Goal: Information Seeking & Learning: Find specific page/section

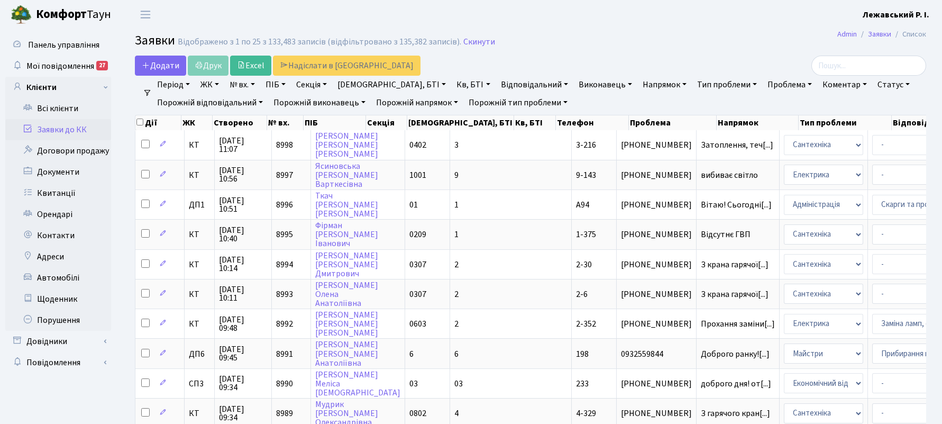
select select "25"
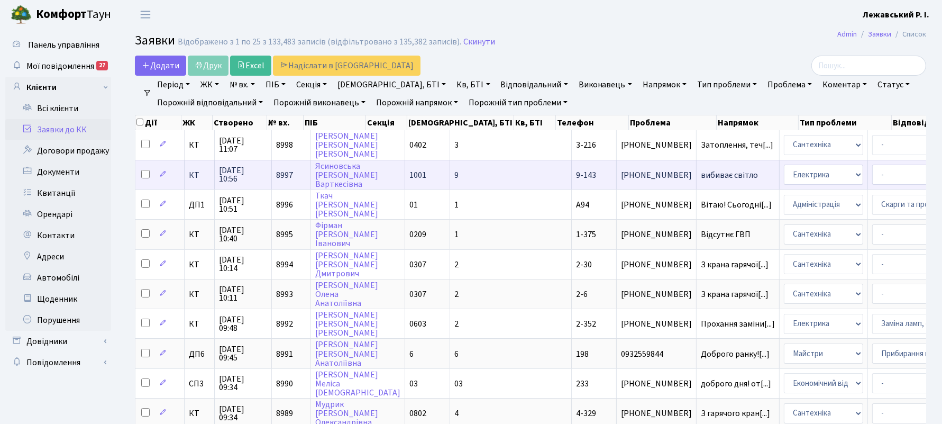
click at [701, 174] on span "вибиває світло" at bounding box center [738, 175] width 74 height 8
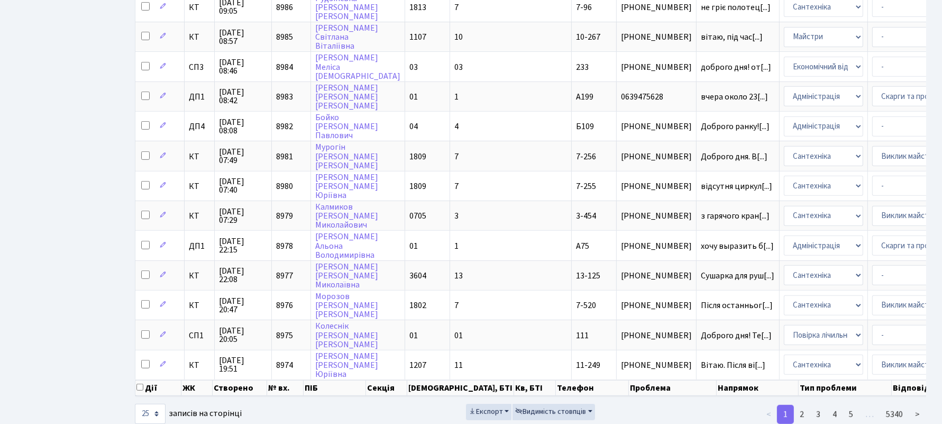
scroll to position [500, 0]
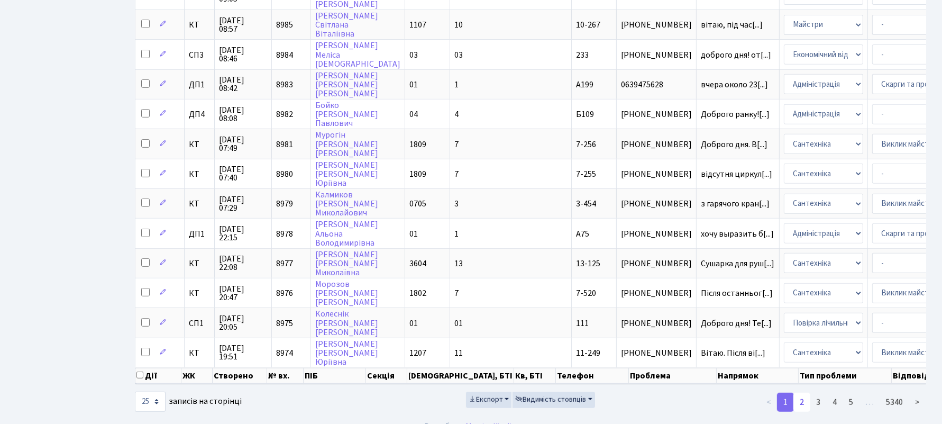
click at [799, 393] on link "2" at bounding box center [801, 402] width 17 height 19
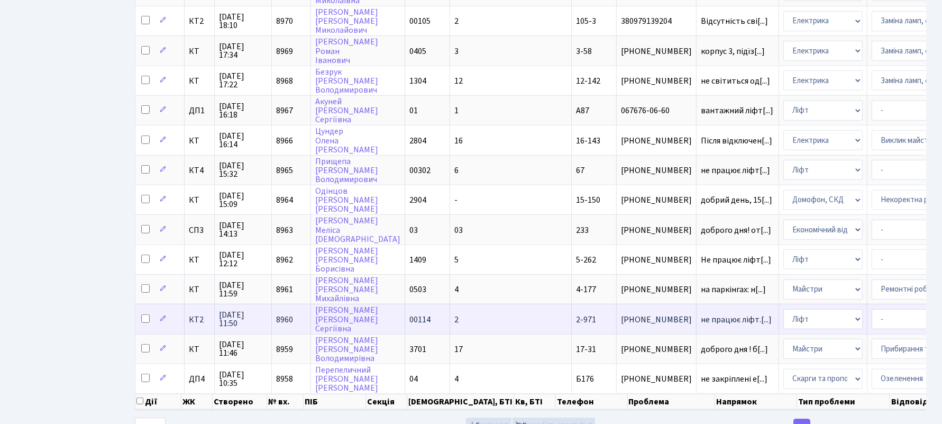
scroll to position [507, 0]
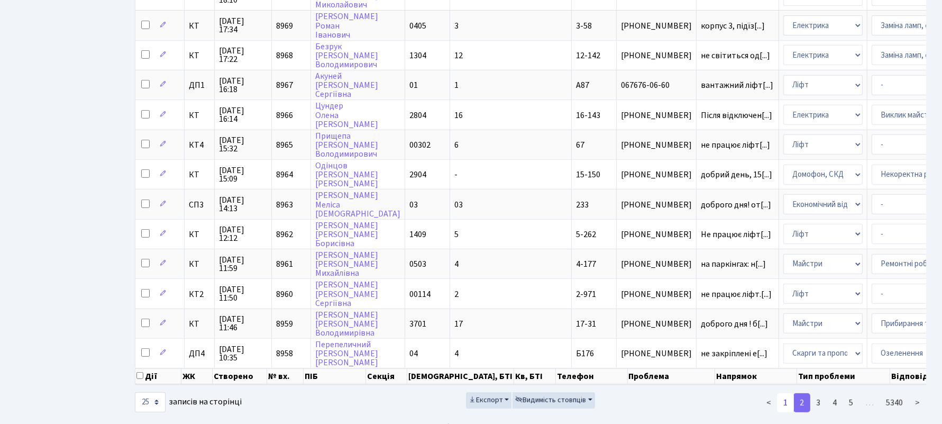
click at [787, 393] on link "1" at bounding box center [785, 402] width 17 height 19
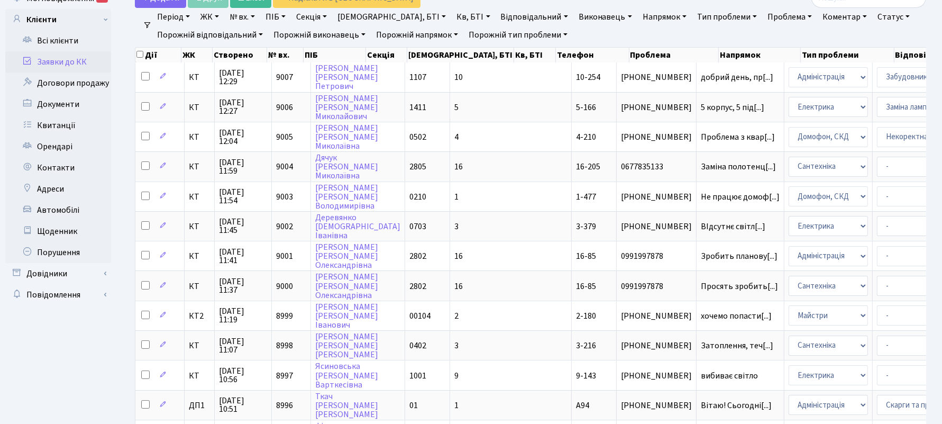
scroll to position [38, 0]
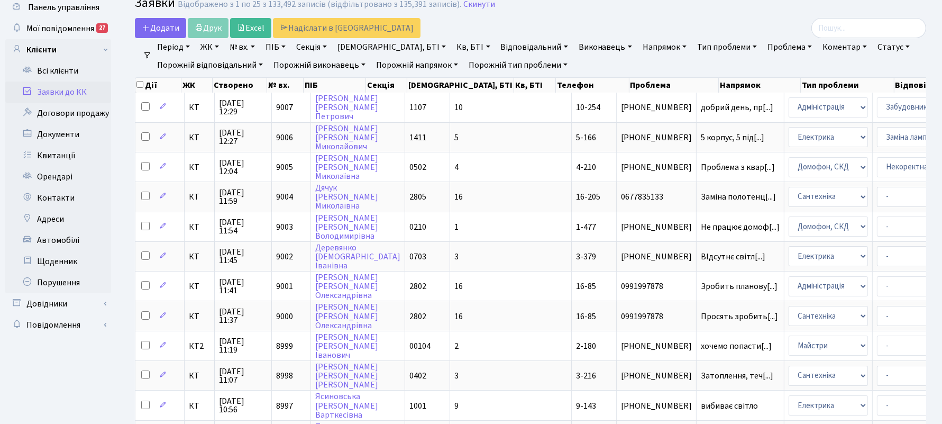
click at [768, 67] on ul "Період 13.10.2025 - 13.10.2025 ЖК ТХ, вул. Ділова, 1/2 КТ, вул. Регенераторна, …" at bounding box center [535, 56] width 766 height 36
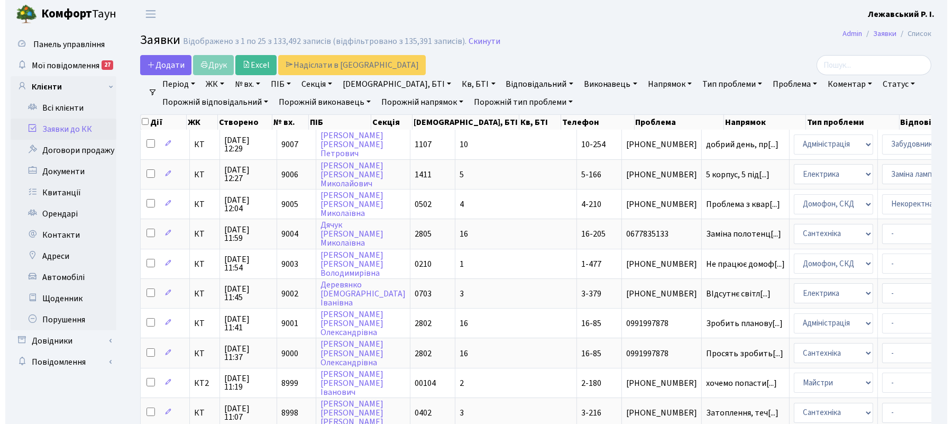
scroll to position [0, 0]
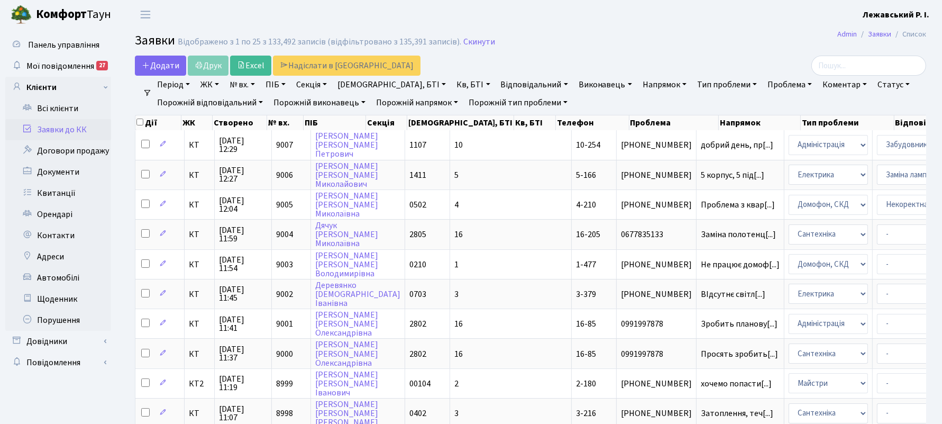
click at [220, 84] on link "ЖК" at bounding box center [209, 85] width 27 height 18
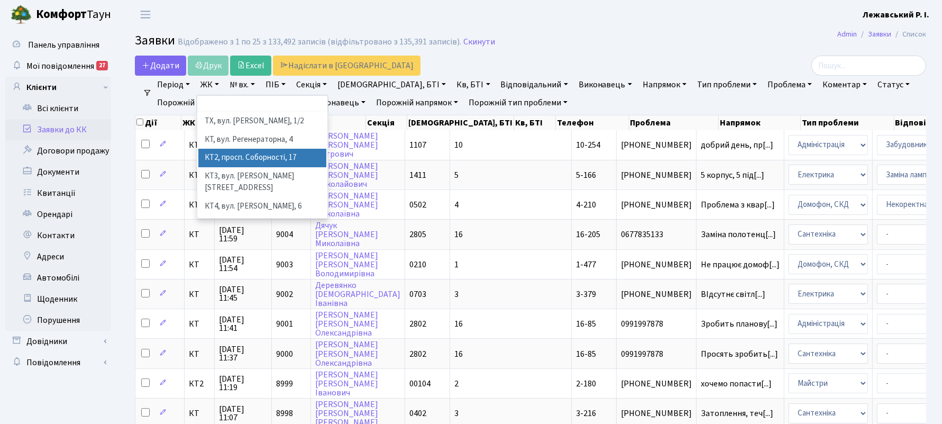
click at [232, 155] on li "КТ2, просп. Соборності, 17" at bounding box center [262, 158] width 129 height 19
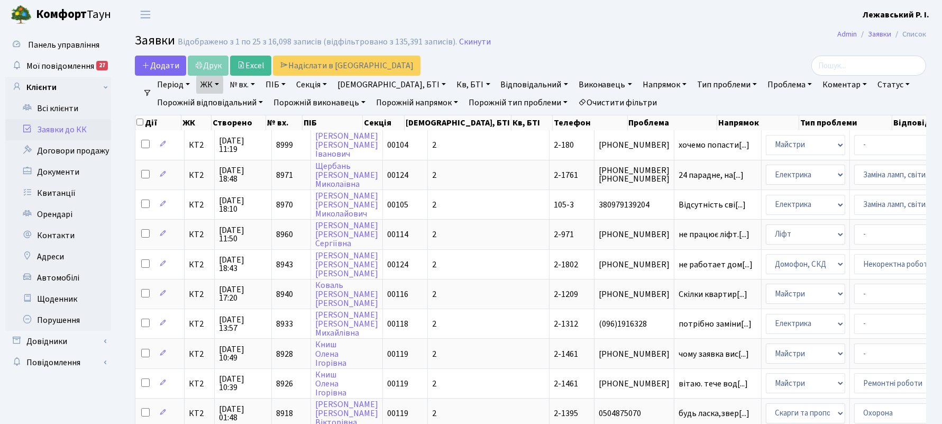
click at [452, 85] on link "Кв, БТІ" at bounding box center [473, 85] width 42 height 18
type input "461"
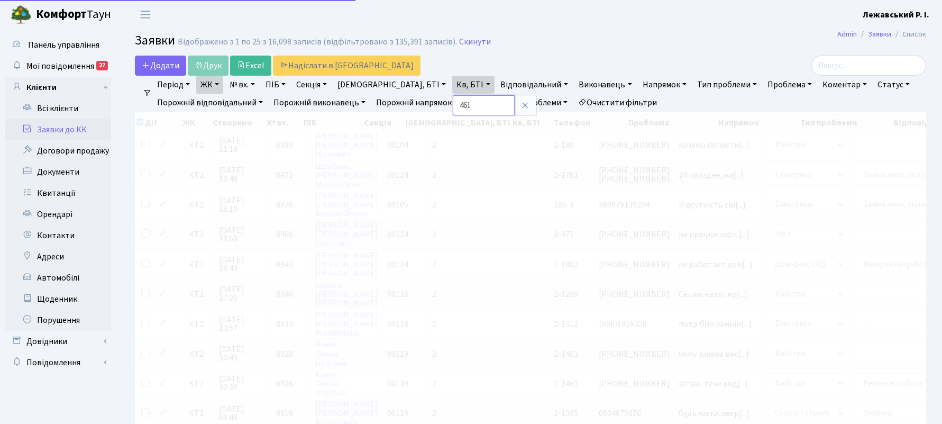
checkbox input "true"
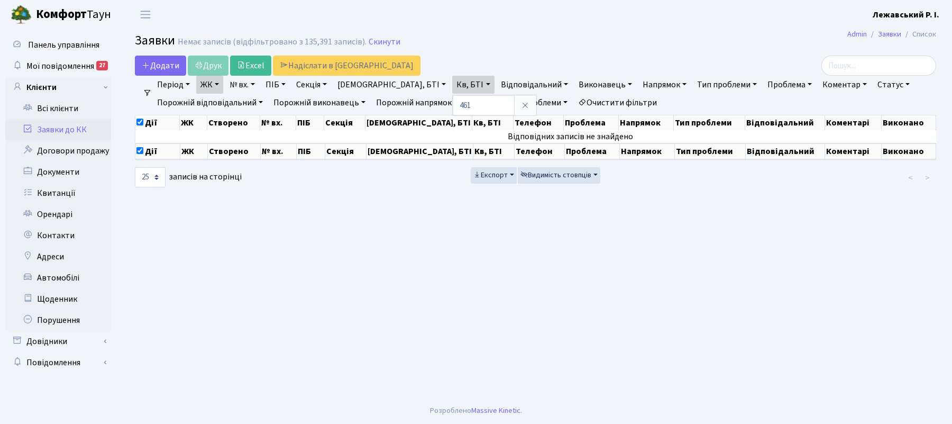
click at [209, 82] on link "ЖК" at bounding box center [209, 85] width 27 height 18
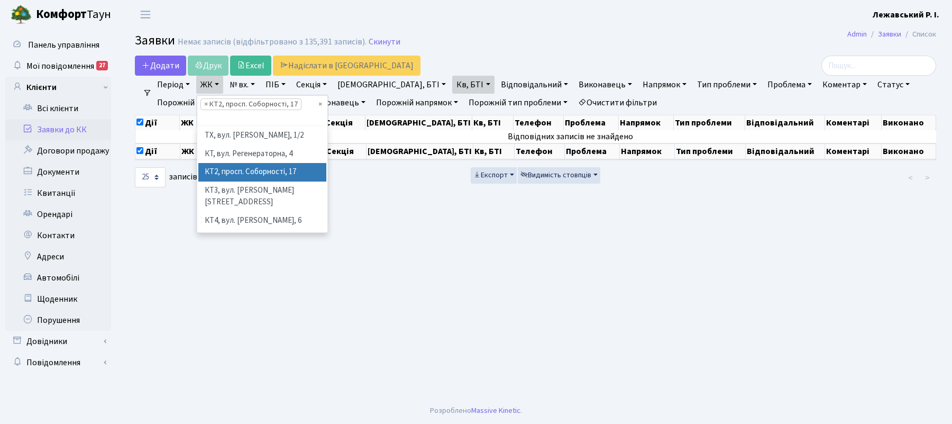
click at [253, 172] on li "КТ2, просп. Соборності, 17" at bounding box center [262, 172] width 129 height 19
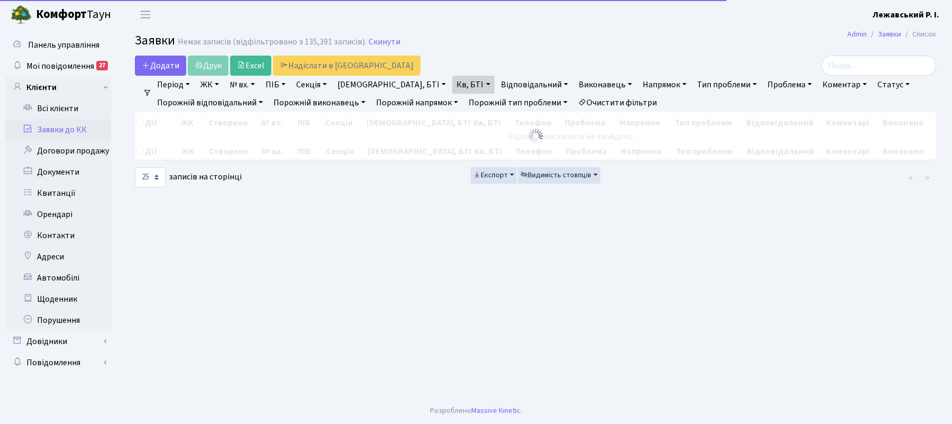
checkbox input "false"
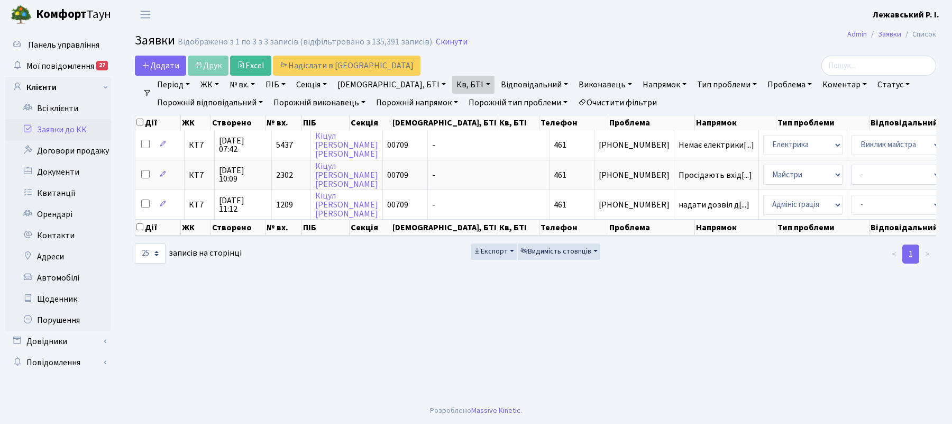
click at [452, 85] on link "Кв, БТІ" at bounding box center [473, 85] width 42 height 18
click at [215, 86] on link "ЖК" at bounding box center [209, 85] width 27 height 18
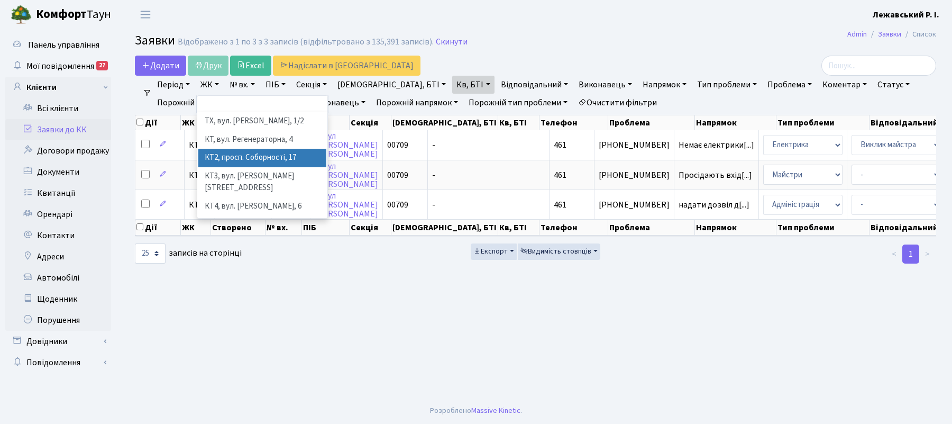
click at [233, 156] on li "КТ2, просп. Соборності, 17" at bounding box center [262, 158] width 129 height 19
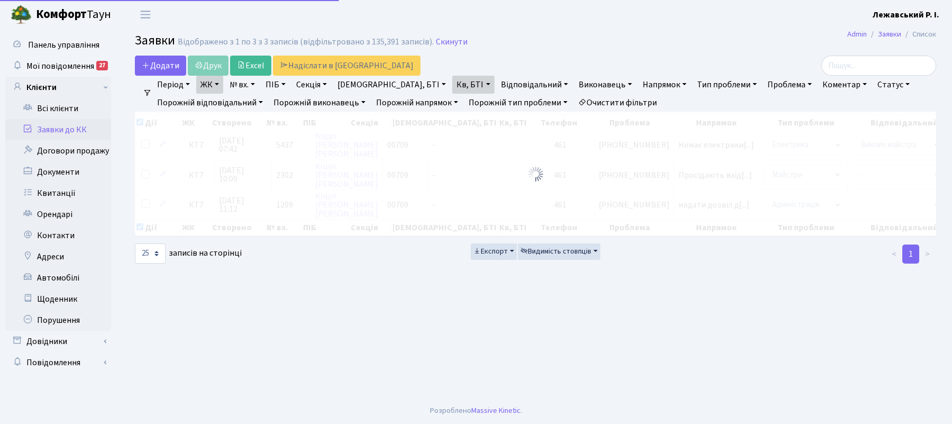
checkbox input "true"
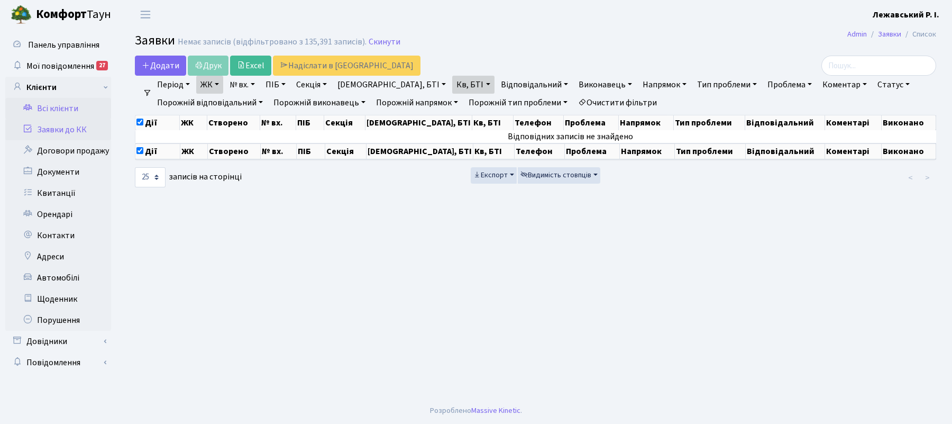
click at [49, 105] on link "Всі клієнти" at bounding box center [58, 108] width 106 height 21
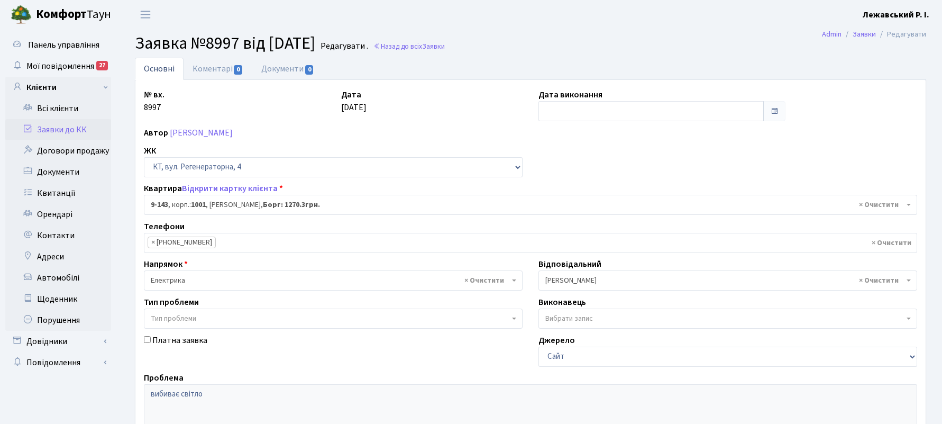
select select "6493"
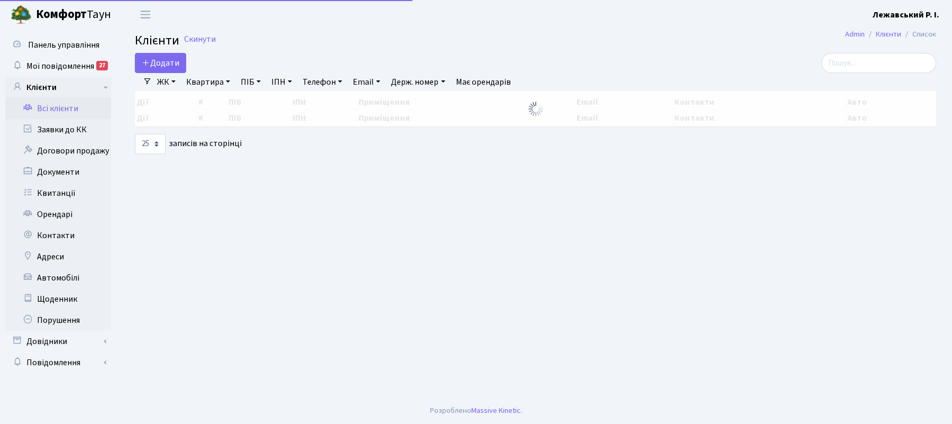
select select "25"
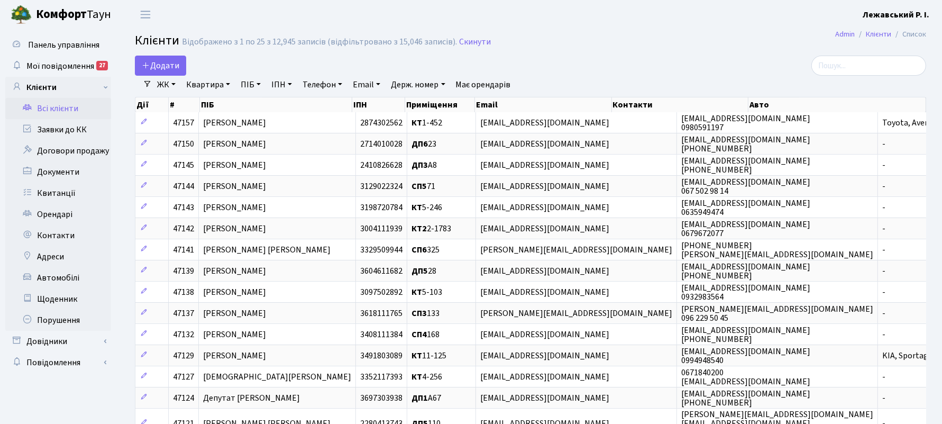
click at [170, 85] on link "ЖК" at bounding box center [166, 85] width 27 height 18
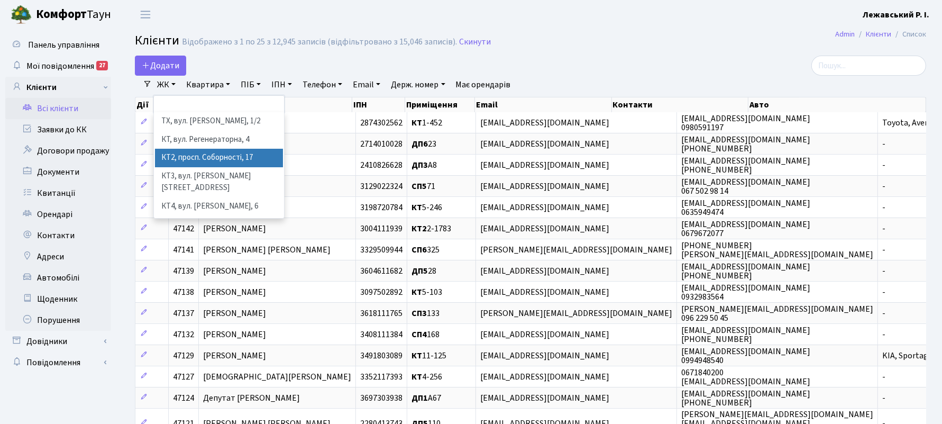
click at [179, 152] on li "КТ2, просп. Соборності, 17" at bounding box center [219, 158] width 129 height 19
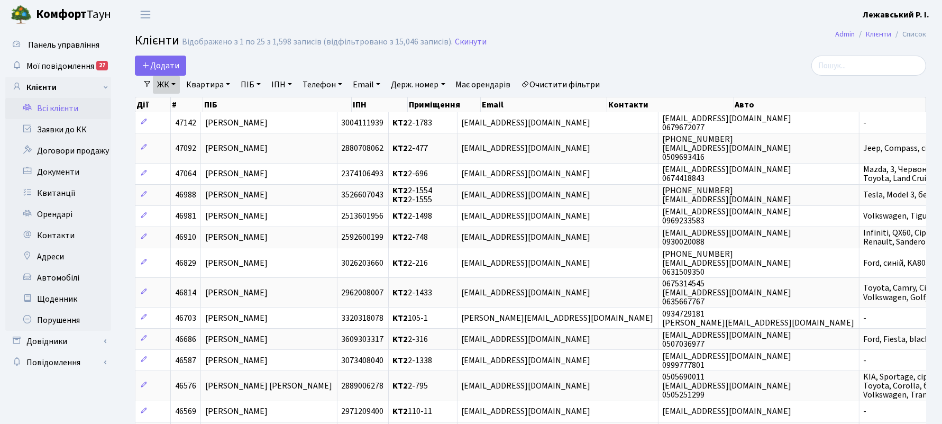
click at [214, 82] on link "Квартира" at bounding box center [208, 85] width 52 height 18
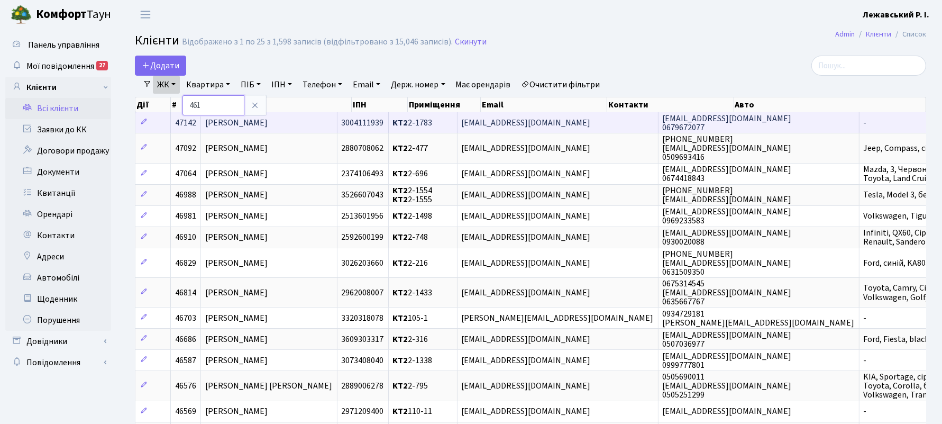
type input "461"
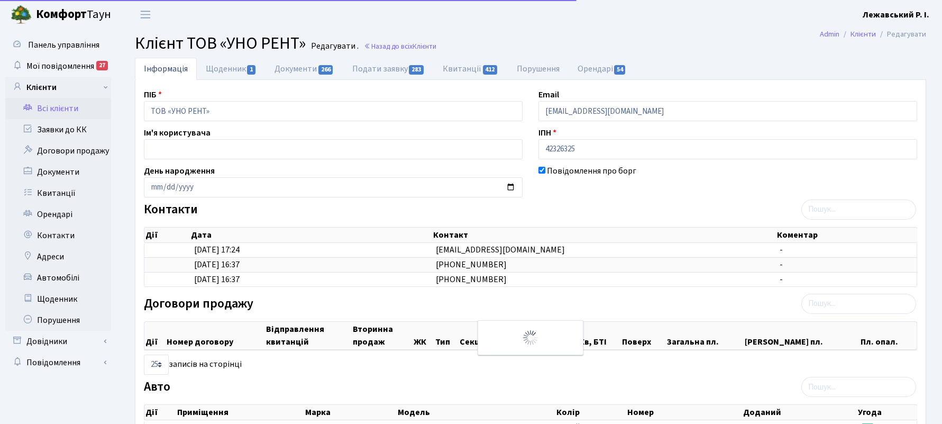
select select "25"
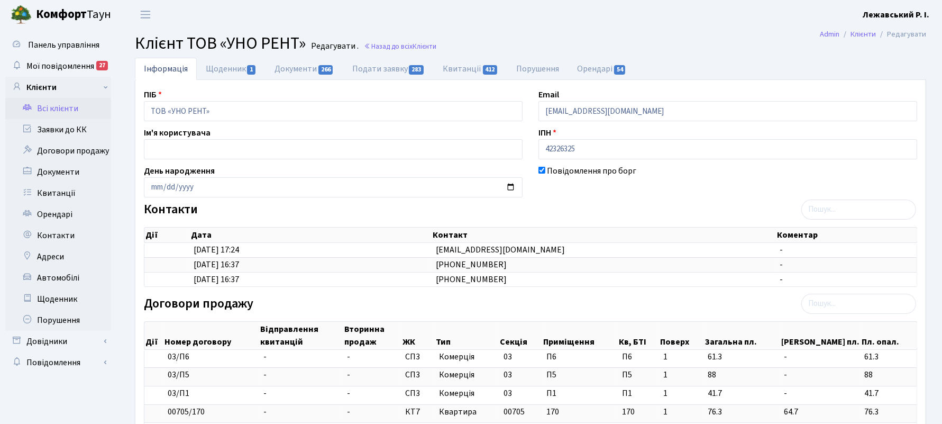
click at [52, 111] on link "Всі клієнти" at bounding box center [58, 108] width 106 height 21
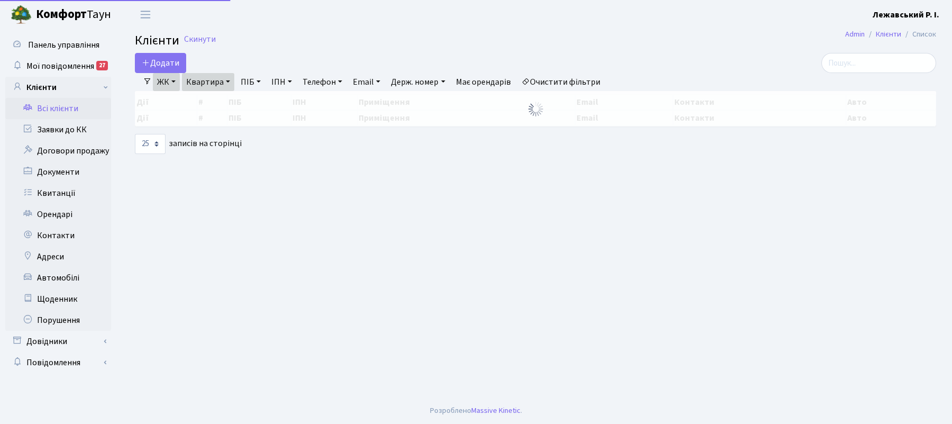
select select "25"
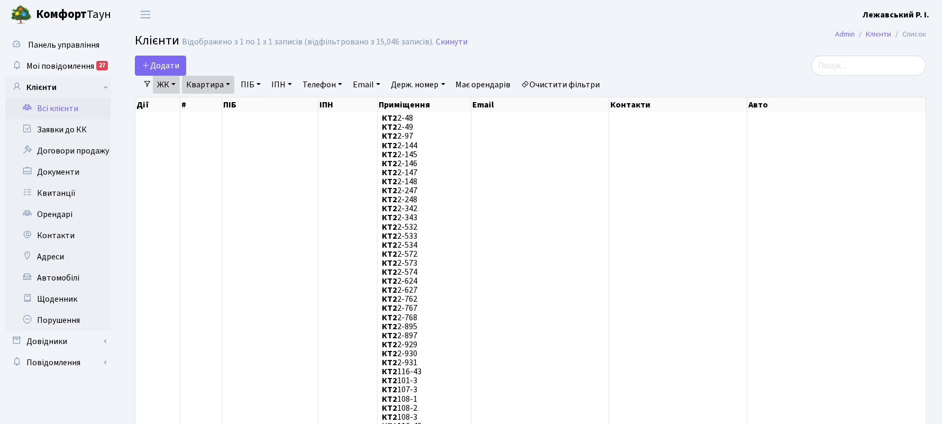
click at [165, 85] on link "ЖК" at bounding box center [166, 85] width 27 height 18
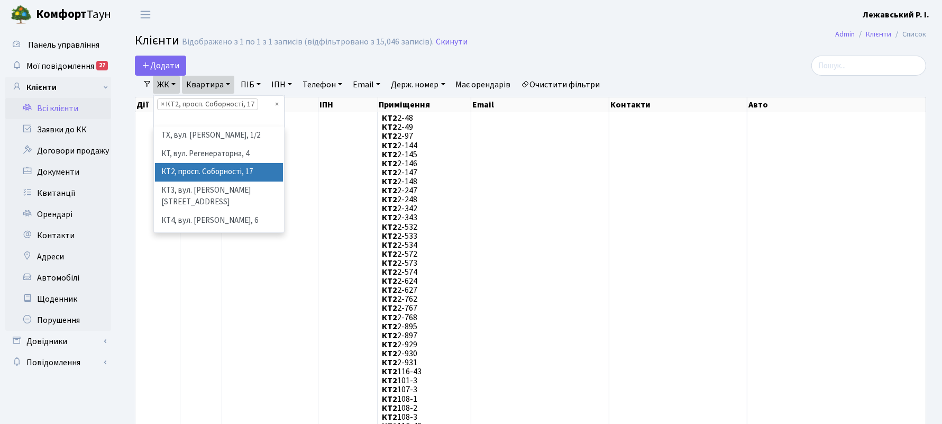
click at [209, 165] on li "КТ2, просп. Соборності, 17" at bounding box center [219, 172] width 129 height 19
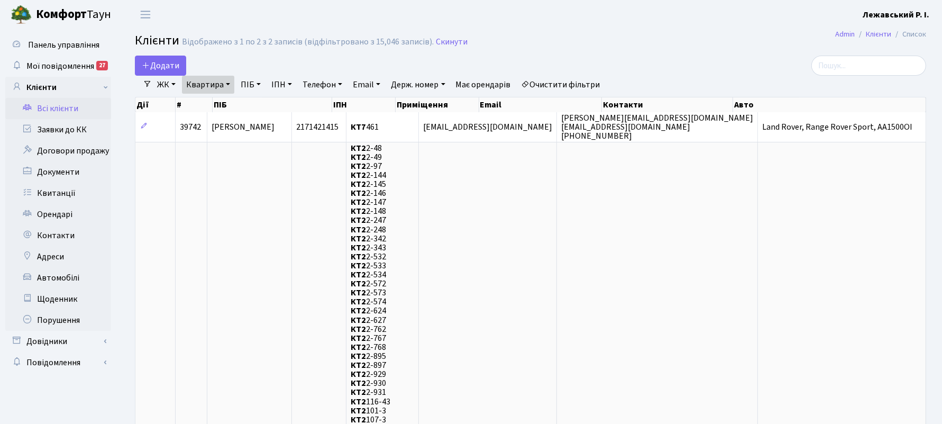
click at [215, 84] on link "Квартира" at bounding box center [208, 85] width 52 height 18
click at [225, 105] on input "461" at bounding box center [213, 105] width 62 height 20
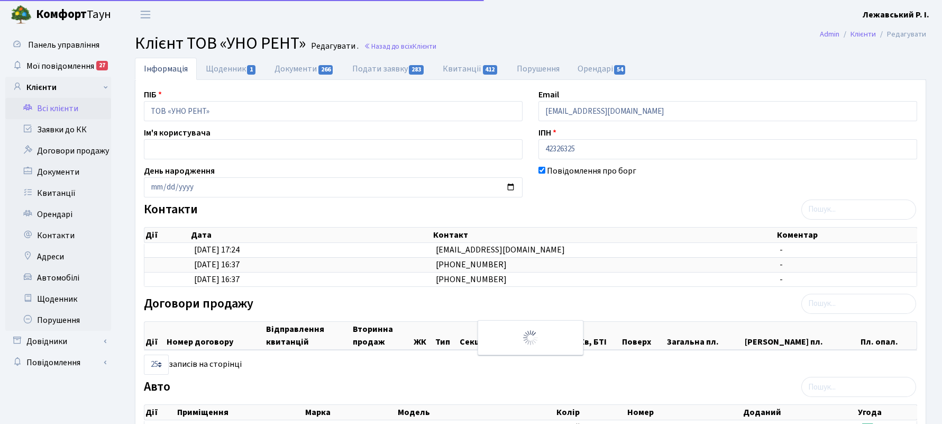
select select "25"
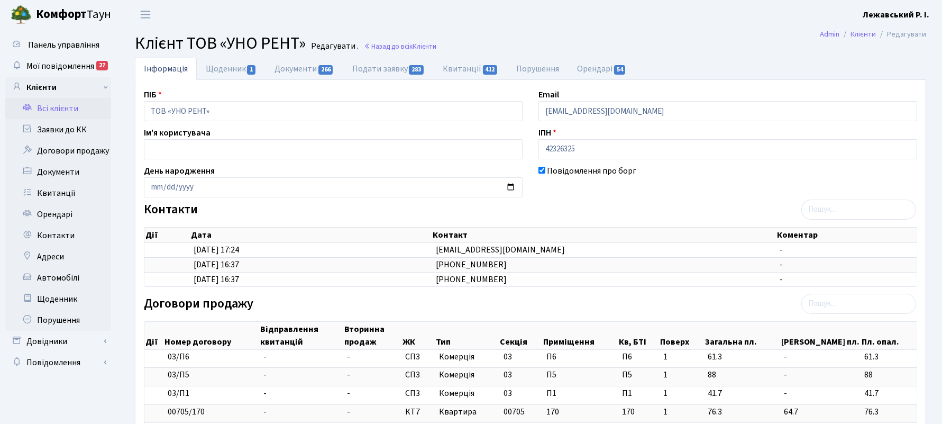
click at [83, 110] on link "Всі клієнти" at bounding box center [58, 108] width 106 height 21
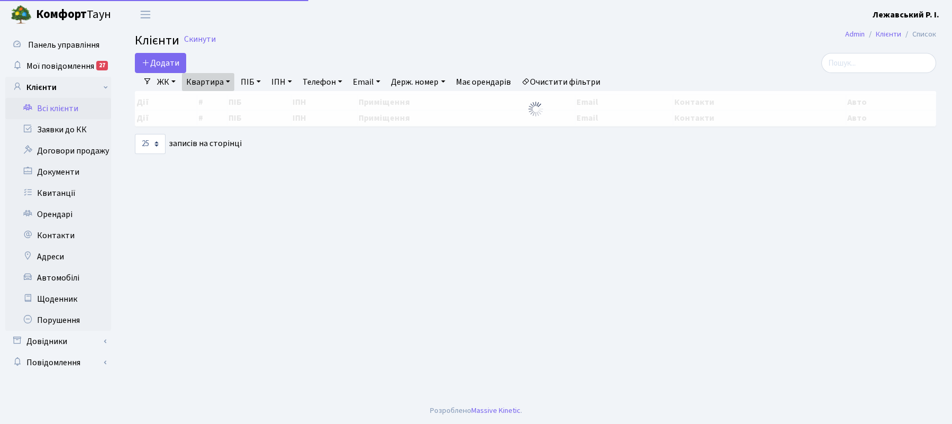
select select "25"
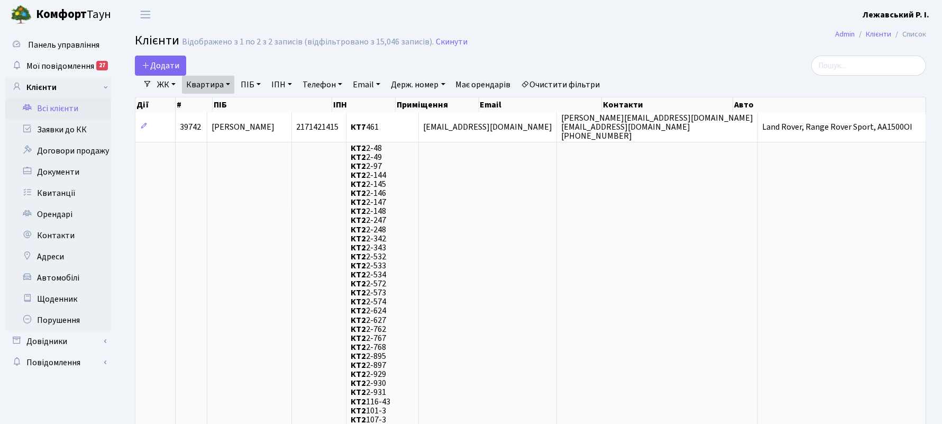
click at [225, 85] on link "Квартира" at bounding box center [208, 85] width 52 height 18
click at [255, 102] on icon at bounding box center [255, 105] width 8 height 8
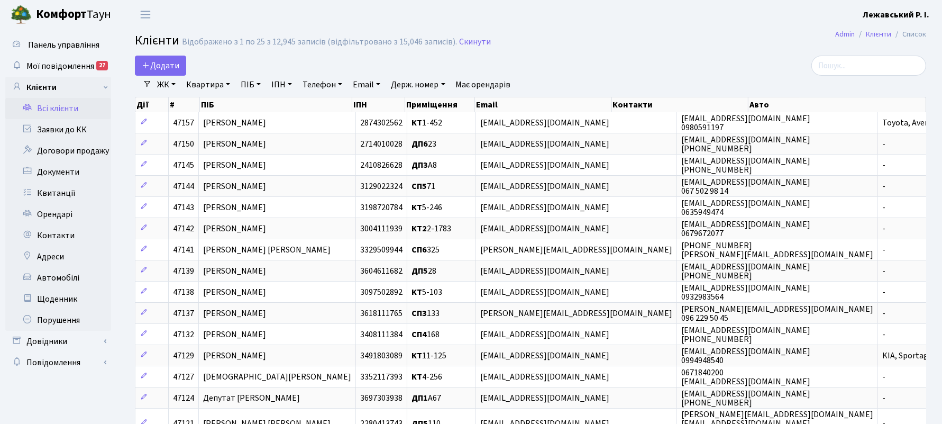
click at [175, 87] on link "ЖК" at bounding box center [166, 85] width 27 height 18
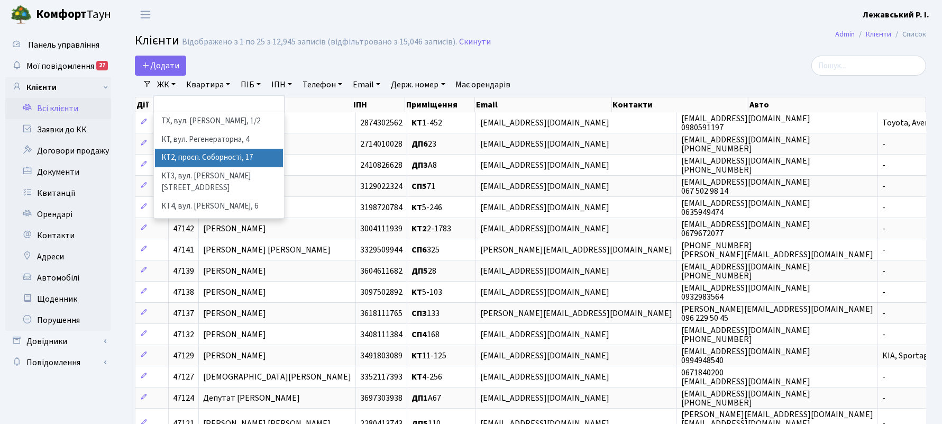
click at [194, 149] on li "КТ2, просп. Соборності, 17" at bounding box center [219, 158] width 129 height 19
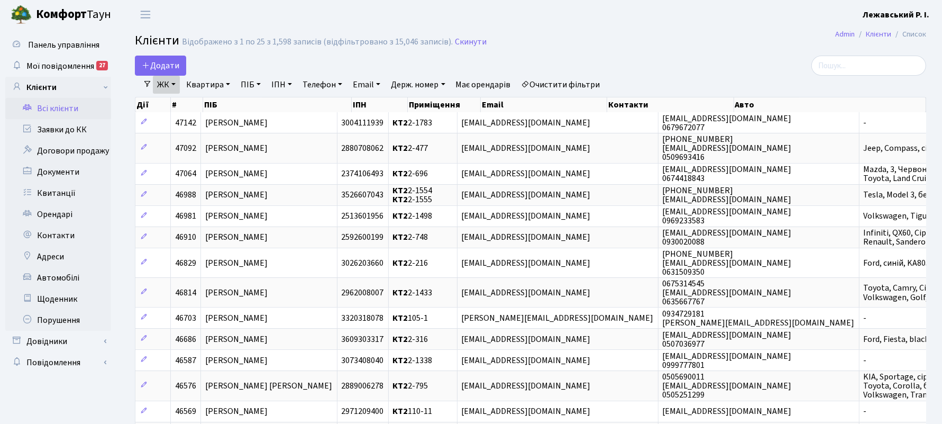
click at [176, 81] on link "ЖК" at bounding box center [166, 85] width 27 height 18
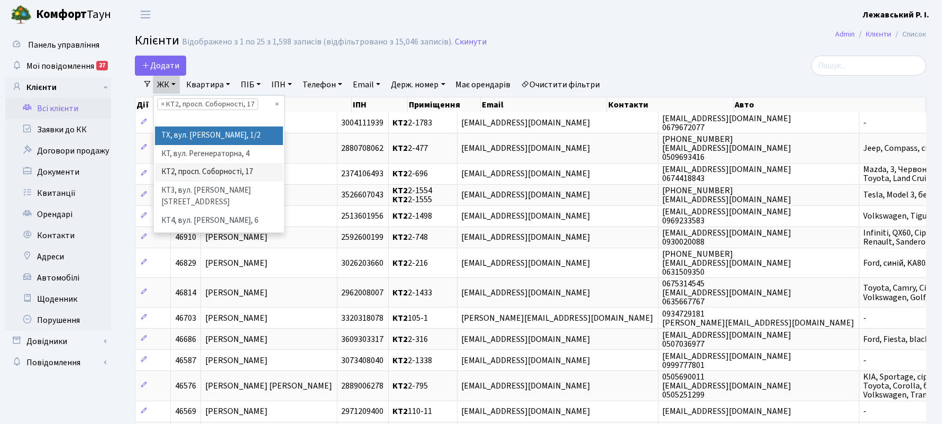
click at [211, 86] on link "Квартира" at bounding box center [208, 85] width 52 height 18
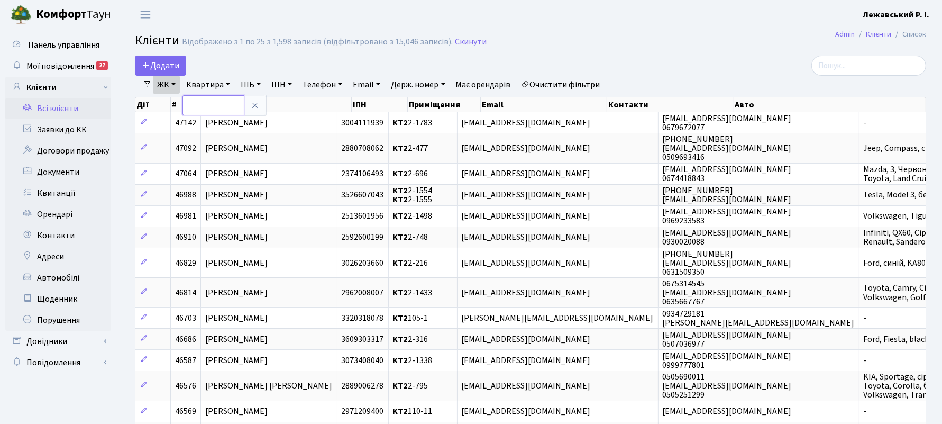
click at [212, 104] on input "text" at bounding box center [213, 105] width 62 height 20
type input "461"
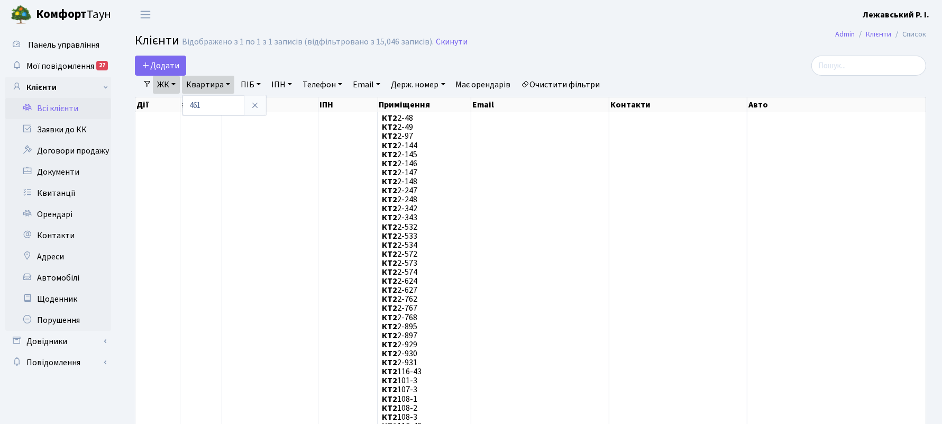
click at [653, 108] on th "Контакти" at bounding box center [678, 104] width 138 height 15
click at [174, 82] on link "ЖК" at bounding box center [166, 85] width 27 height 18
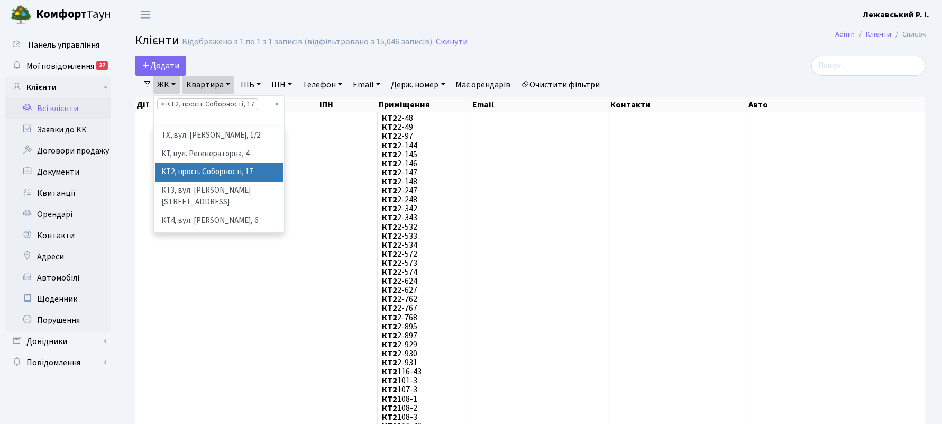
click at [208, 170] on li "КТ2, просп. Соборності, 17" at bounding box center [219, 172] width 129 height 19
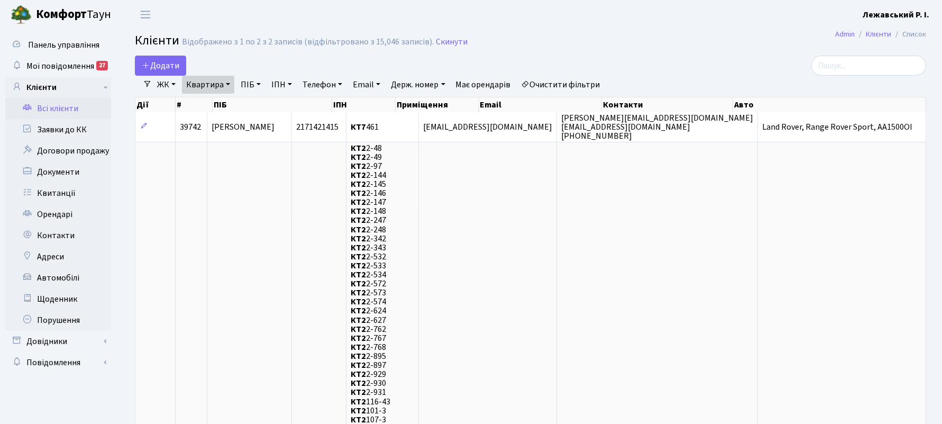
click at [164, 81] on link "ЖК" at bounding box center [166, 85] width 27 height 18
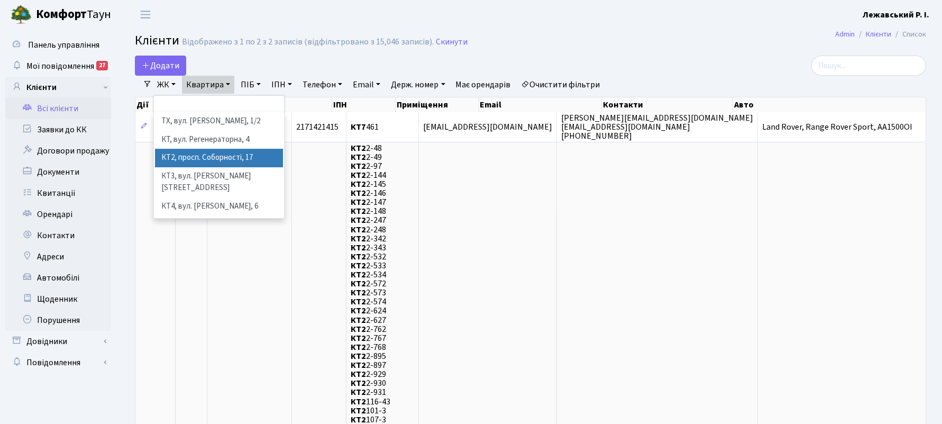
click at [170, 161] on li "КТ2, просп. Соборності, 17" at bounding box center [219, 158] width 129 height 19
select select "295"
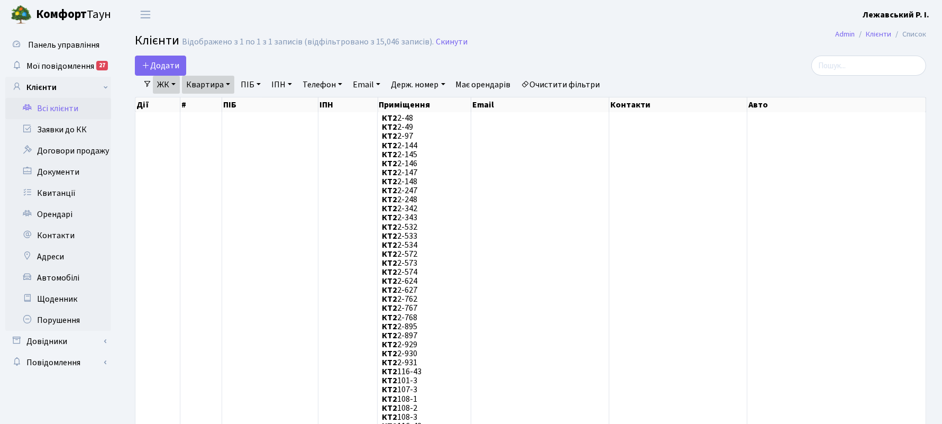
click at [168, 87] on link "ЖК" at bounding box center [166, 85] width 27 height 18
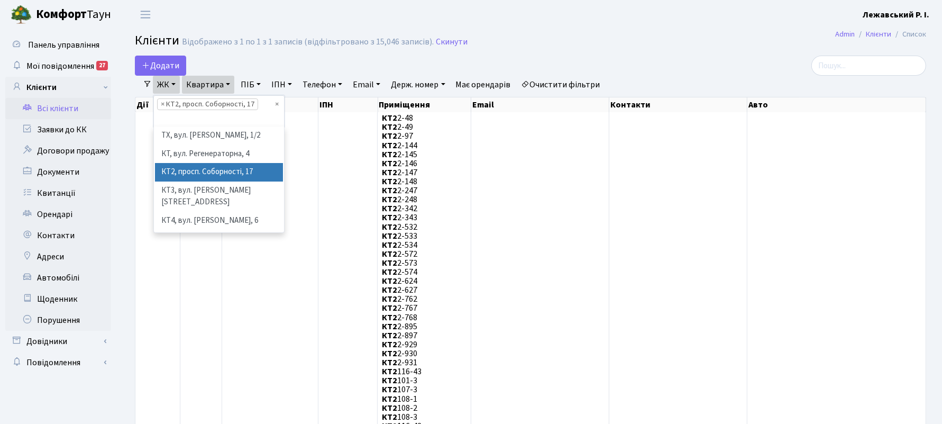
click at [198, 117] on ul "× × КТ2, просп. Соборності, 17" at bounding box center [219, 111] width 130 height 31
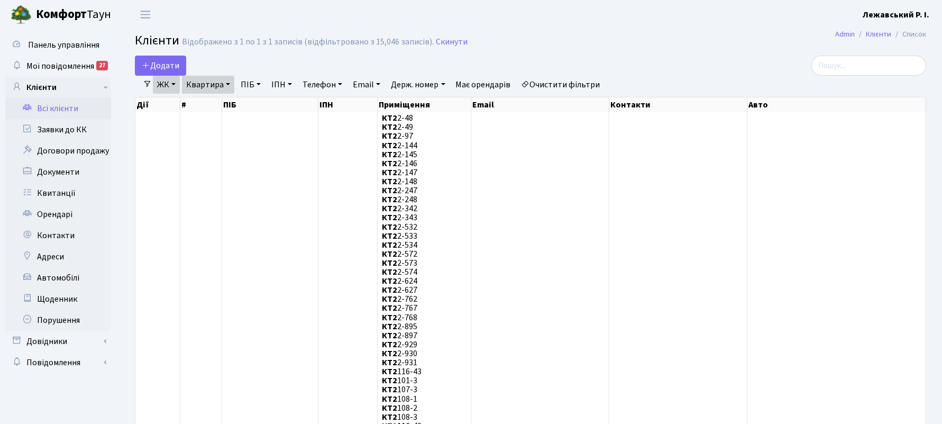
click at [163, 80] on link "ЖК" at bounding box center [166, 85] width 27 height 18
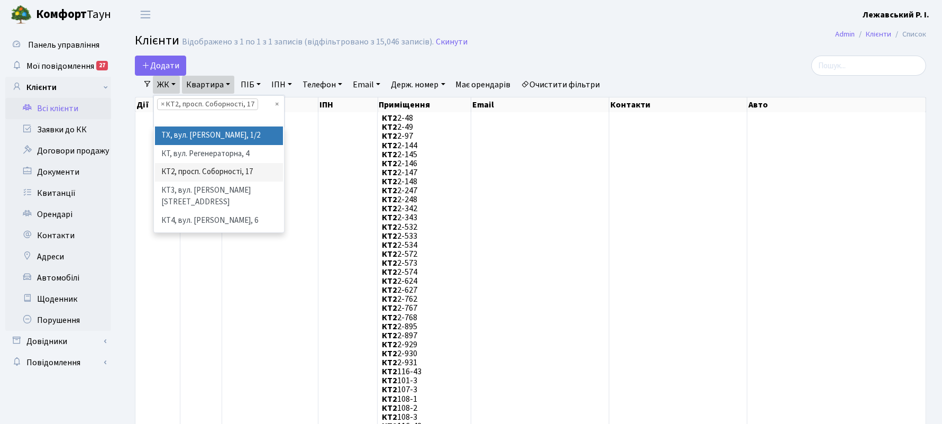
click at [210, 80] on link "Квартира" at bounding box center [208, 85] width 52 height 18
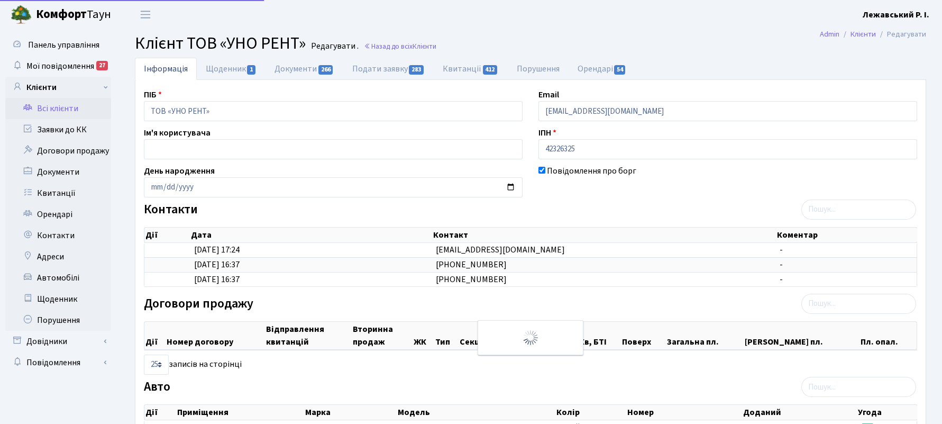
select select "25"
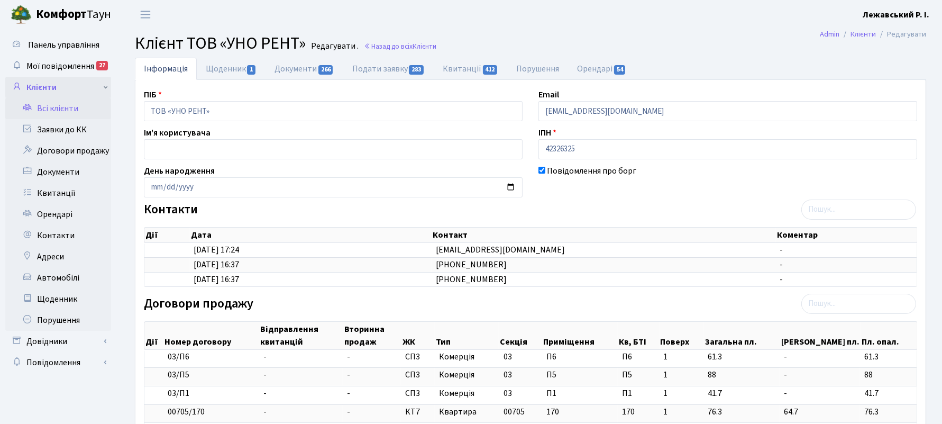
click at [69, 87] on link "Клієнти" at bounding box center [58, 87] width 106 height 21
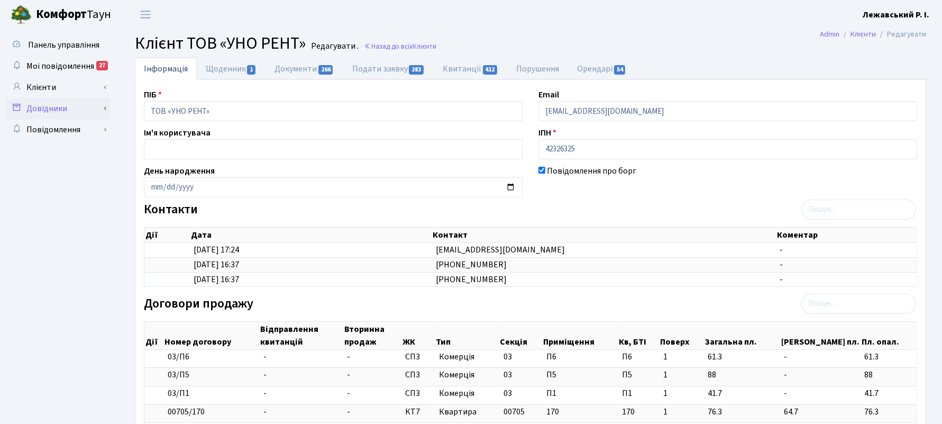
click at [59, 106] on link "Довідники" at bounding box center [58, 108] width 106 height 21
click at [52, 85] on link "Клієнти" at bounding box center [58, 87] width 106 height 21
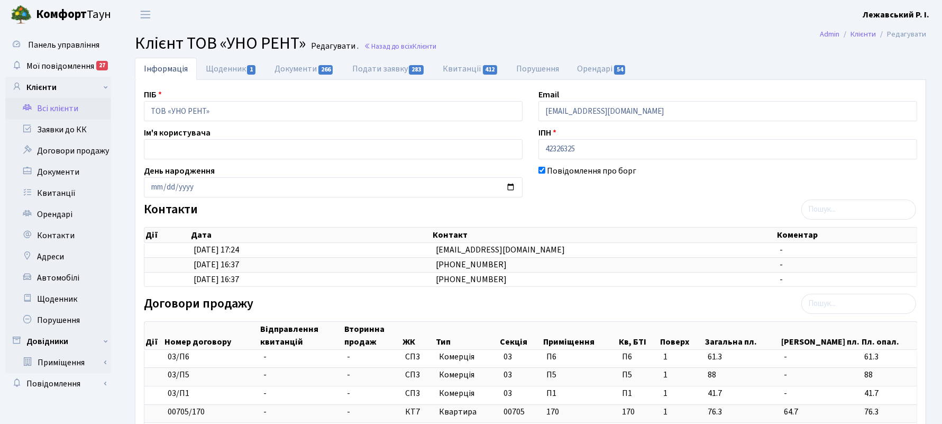
click at [53, 104] on link "Всі клієнти" at bounding box center [58, 108] width 106 height 21
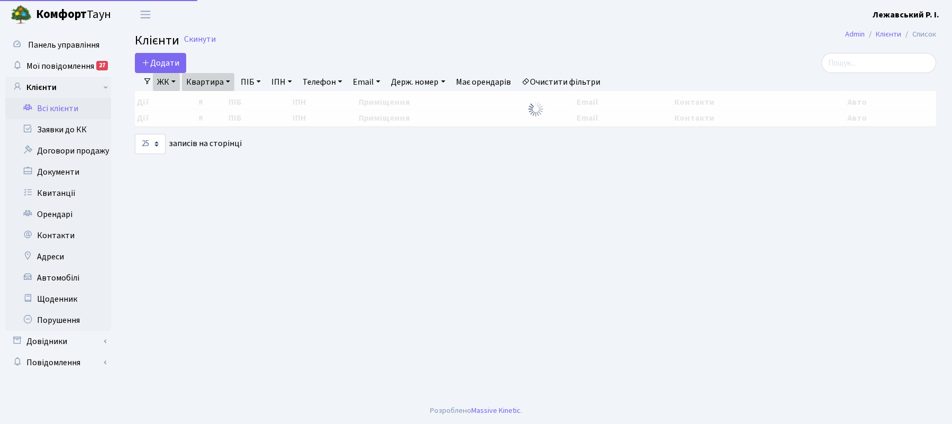
select select "25"
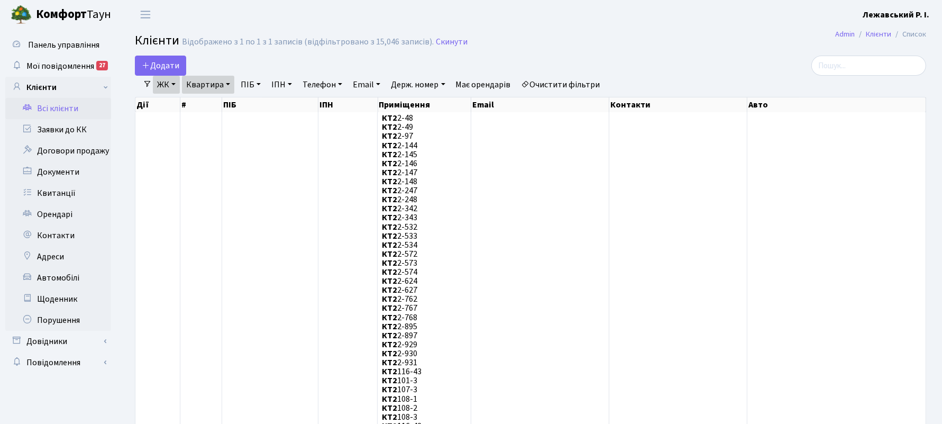
click at [164, 93] on link "ЖК" at bounding box center [166, 85] width 27 height 18
click at [209, 86] on link "Квартира" at bounding box center [208, 85] width 52 height 18
drag, startPoint x: 213, startPoint y: 102, endPoint x: 163, endPoint y: 97, distance: 50.0
click at [209, 84] on link "Квартира" at bounding box center [208, 85] width 52 height 18
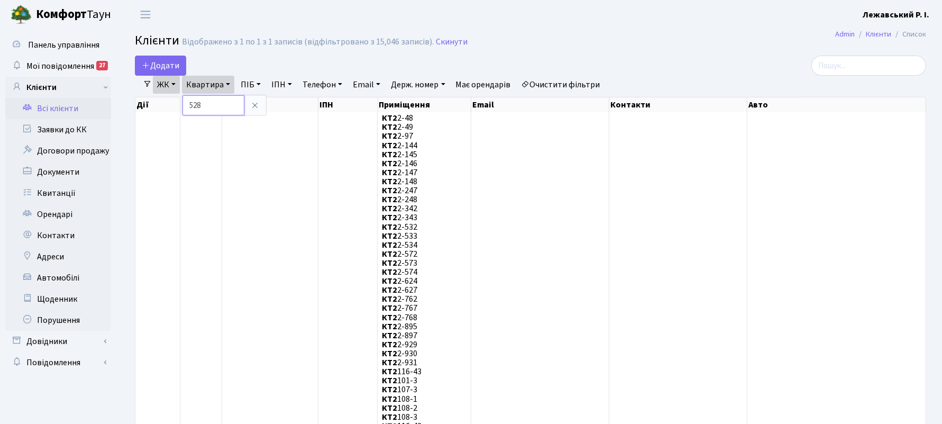
type input "528"
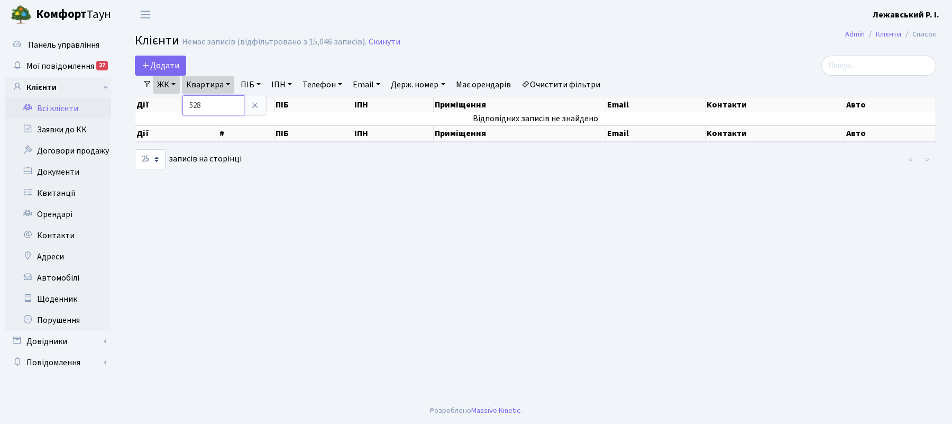
click at [238, 102] on input "528" at bounding box center [213, 105] width 62 height 20
click at [232, 106] on input "528" at bounding box center [213, 105] width 62 height 20
click at [324, 174] on main "Admin Клієнти Список Клієнти Немає записів (відфільтровано з 15,046 записів). С…" at bounding box center [535, 213] width 833 height 368
click at [72, 105] on link "Всі клієнти" at bounding box center [58, 108] width 106 height 21
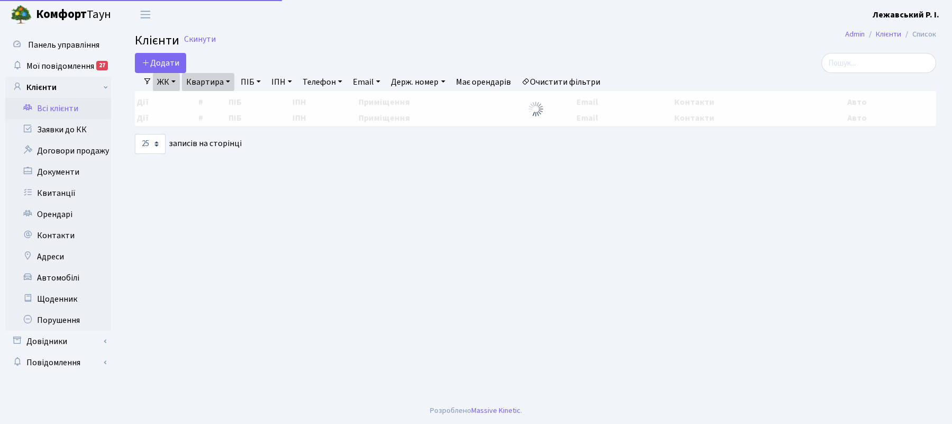
select select "25"
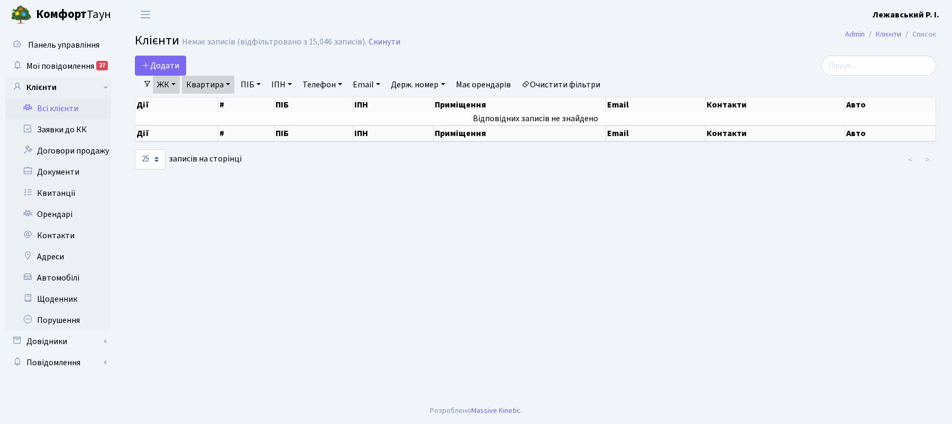
click at [169, 85] on link "ЖК" at bounding box center [166, 85] width 27 height 18
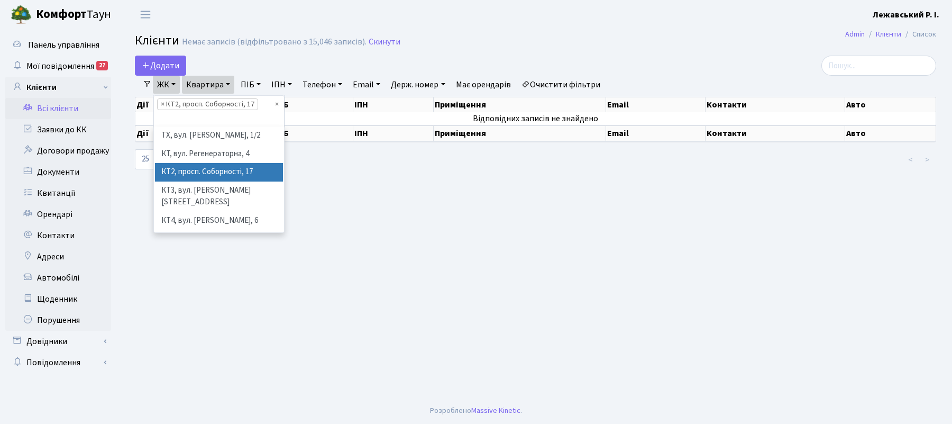
click at [227, 87] on link "Квартира" at bounding box center [208, 85] width 52 height 18
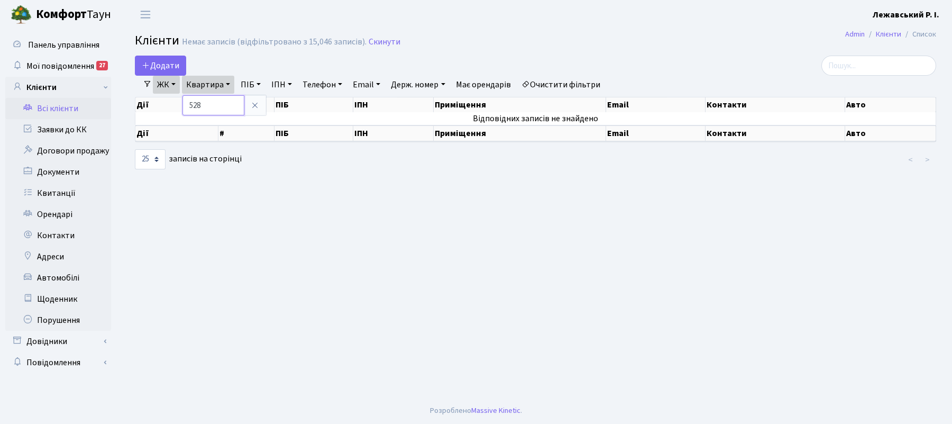
click at [223, 106] on input "528" at bounding box center [213, 105] width 62 height 20
click at [257, 170] on main "Admin Клієнти Список Клієнти Немає записів (відфільтровано з 15,046 записів). С…" at bounding box center [535, 213] width 833 height 368
click at [68, 86] on link "Клієнти" at bounding box center [58, 87] width 106 height 21
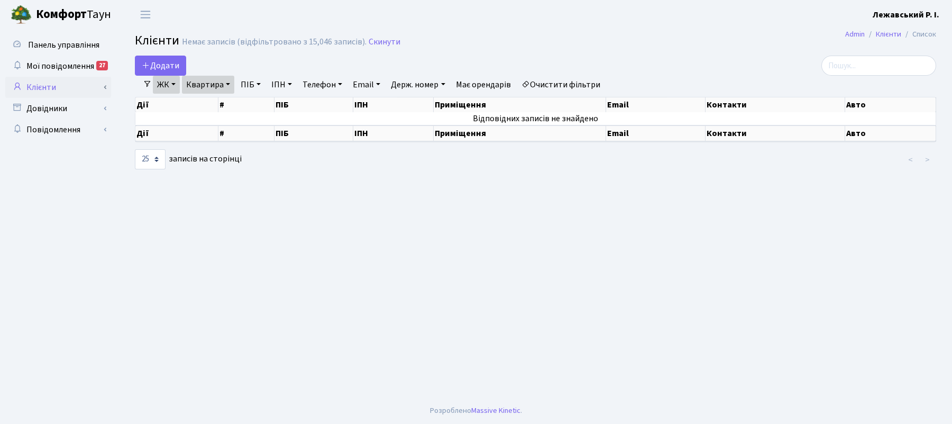
click at [69, 85] on link "Клієнти" at bounding box center [58, 87] width 106 height 21
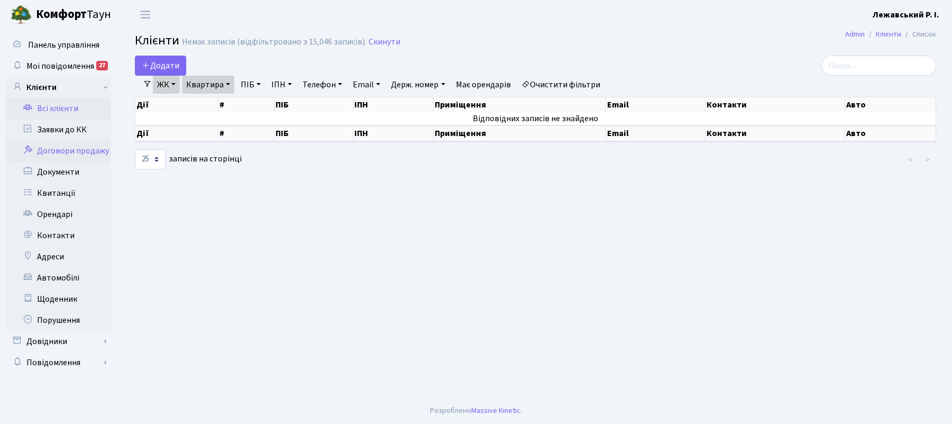
click at [74, 154] on link "Договори продажу" at bounding box center [58, 150] width 106 height 21
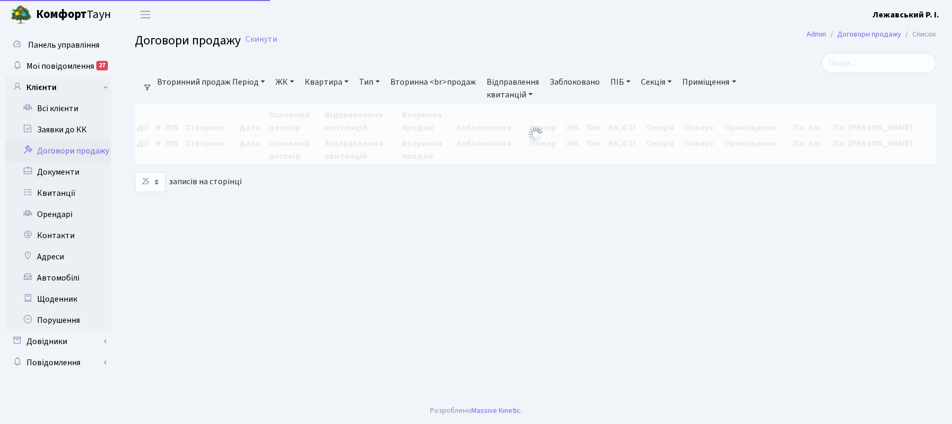
select select "25"
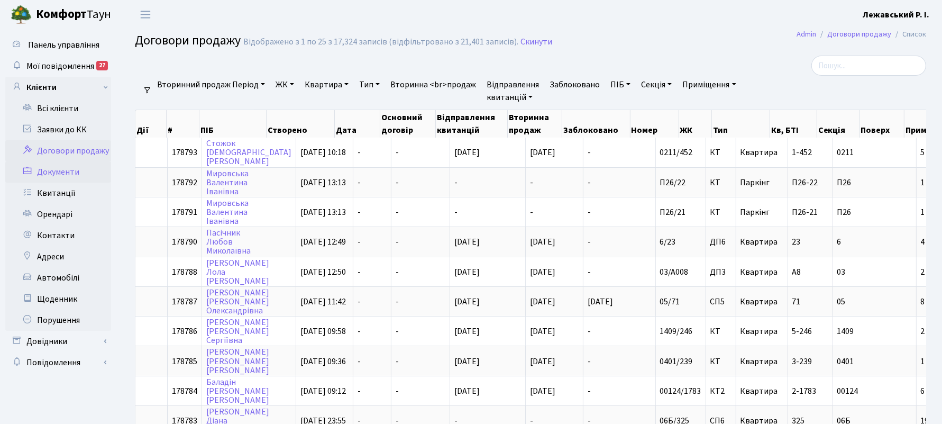
click at [72, 171] on link "Документи" at bounding box center [58, 171] width 106 height 21
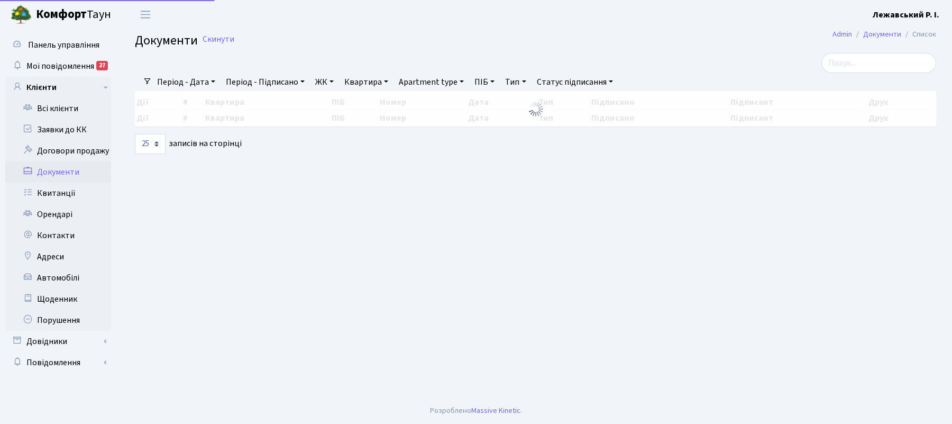
select select "25"
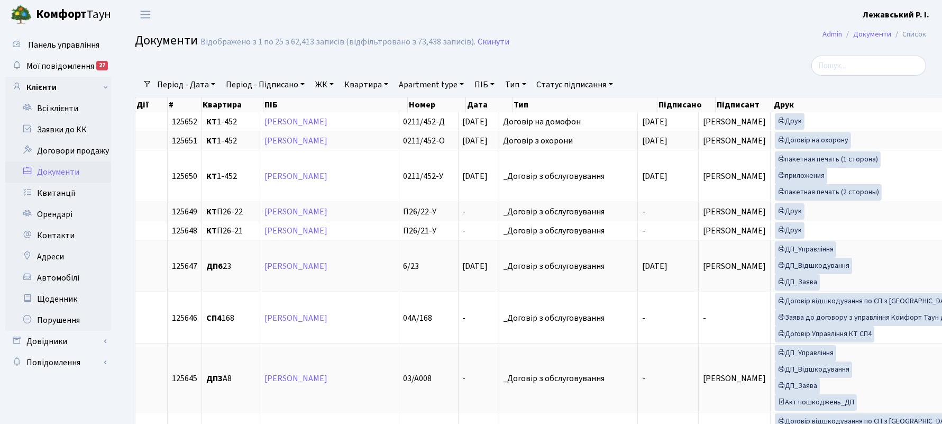
click at [332, 86] on link "ЖК" at bounding box center [324, 85] width 27 height 18
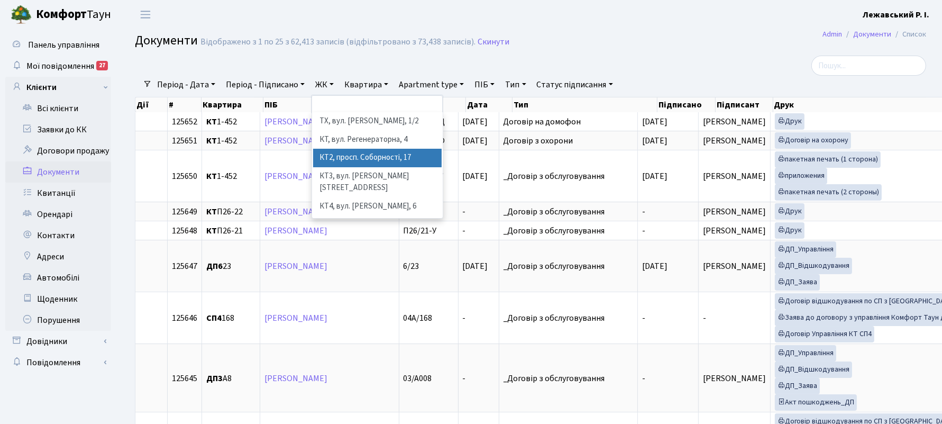
click at [335, 156] on li "КТ2, просп. Соборності, 17" at bounding box center [377, 158] width 129 height 19
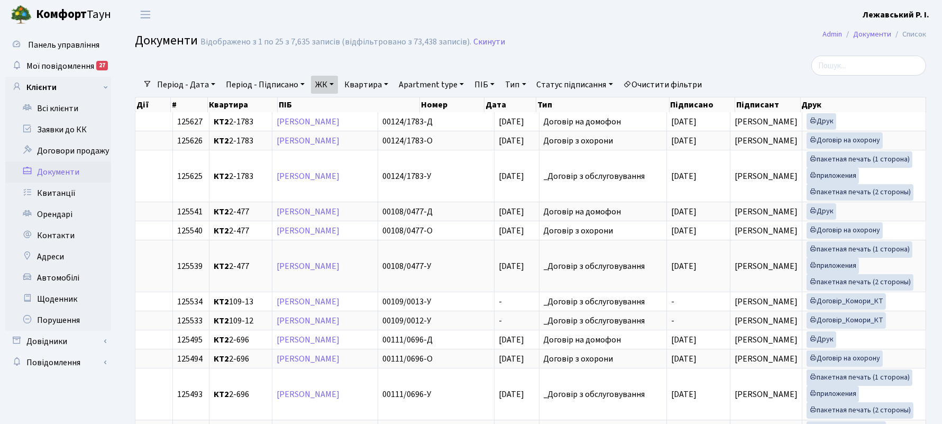
click at [373, 84] on link "Квартира" at bounding box center [366, 85] width 52 height 18
type input "461"
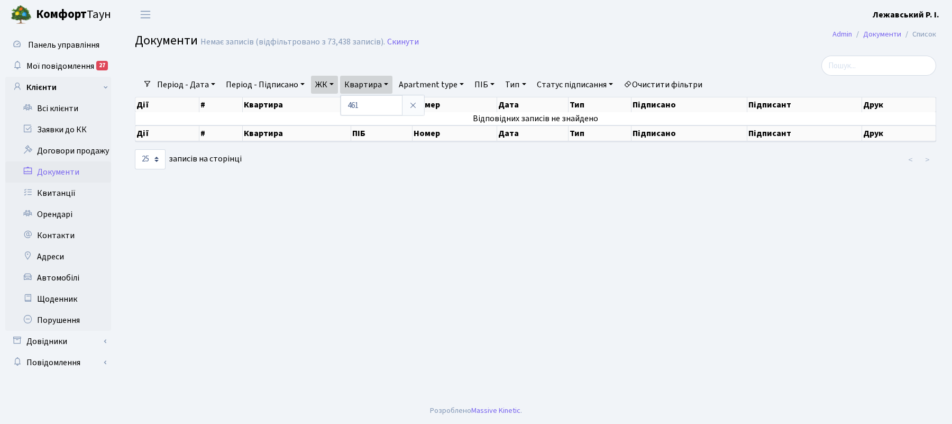
click at [381, 160] on div "10 25 50 100 250 500 1,000 записів на сторінці" at bounding box center [263, 159] width 257 height 20
click at [375, 82] on link "Квартира" at bounding box center [366, 85] width 52 height 18
click at [316, 80] on link "ЖК" at bounding box center [324, 85] width 27 height 18
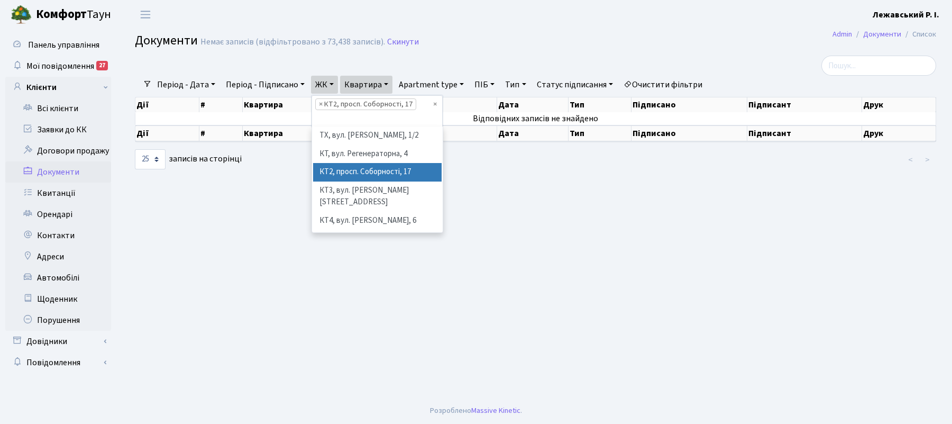
click at [361, 116] on ul "× × КТ2, просп. Соборності, 17" at bounding box center [377, 111] width 130 height 31
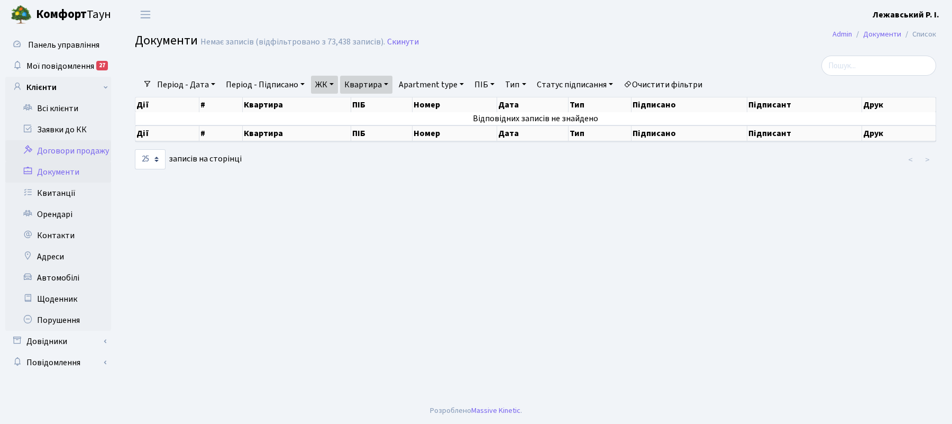
click at [54, 151] on link "Договори продажу" at bounding box center [58, 150] width 106 height 21
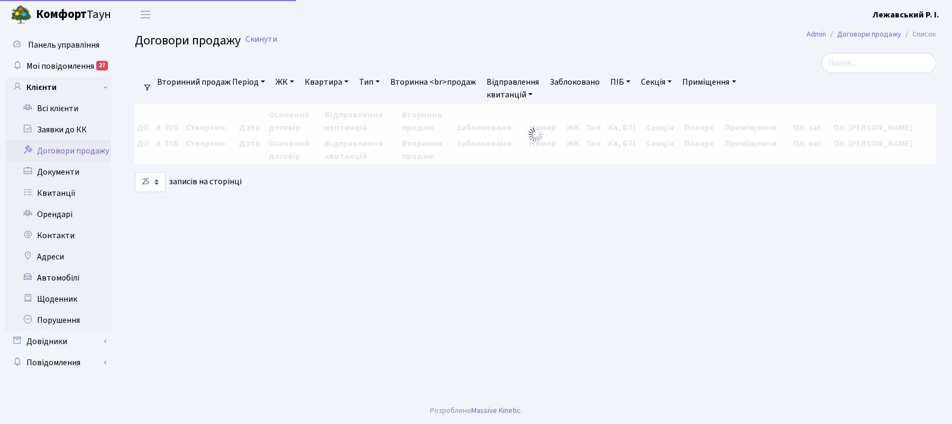
select select "25"
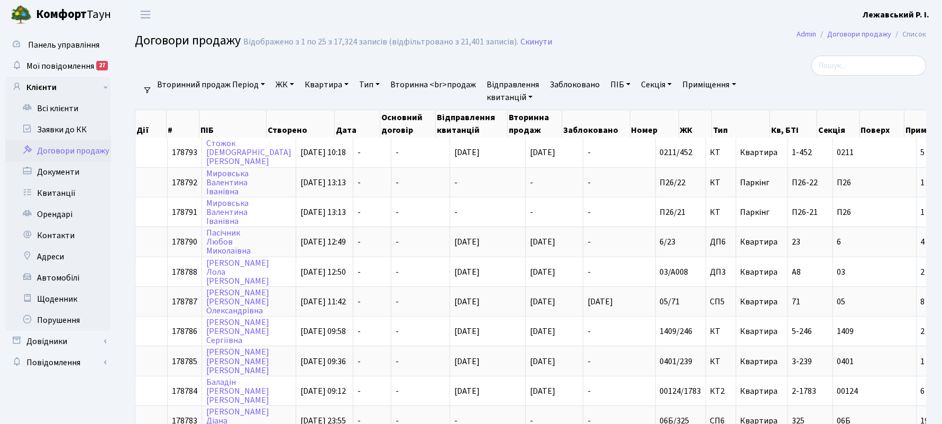
click at [284, 85] on link "ЖК" at bounding box center [284, 85] width 27 height 18
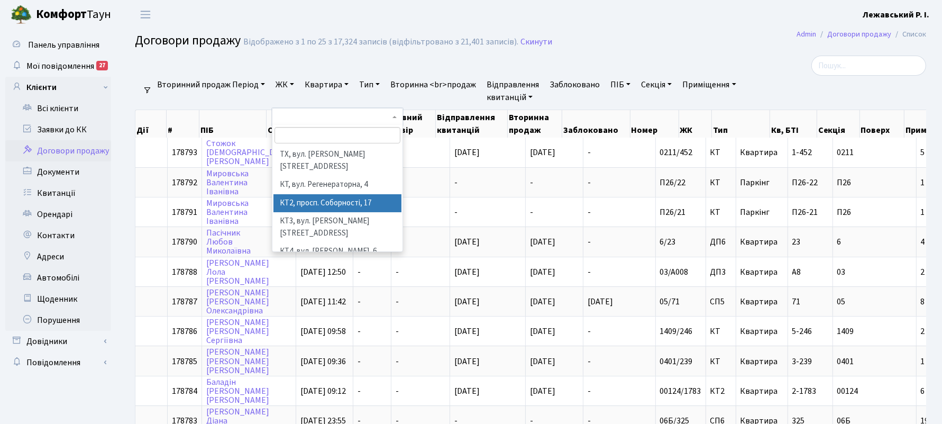
click at [294, 194] on li "КТ2, просп. Соборності, 17" at bounding box center [337, 203] width 129 height 19
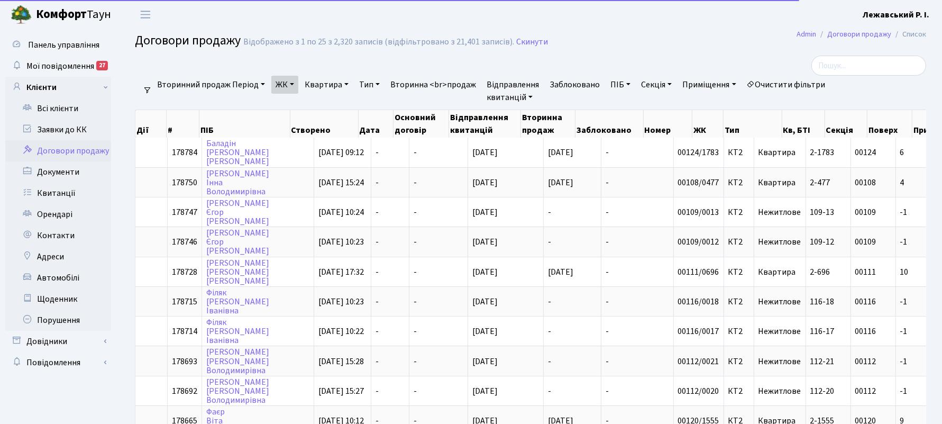
click at [330, 81] on link "Квартира" at bounding box center [326, 85] width 52 height 18
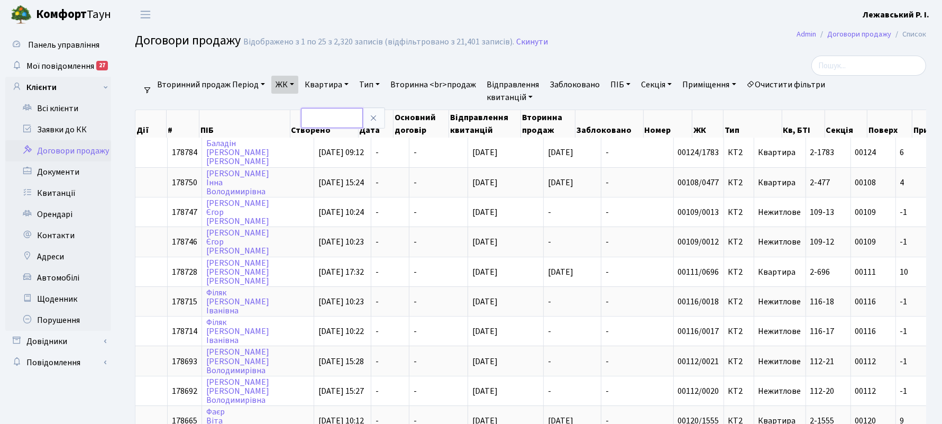
click at [336, 122] on input "text" at bounding box center [332, 118] width 62 height 20
type input "461"
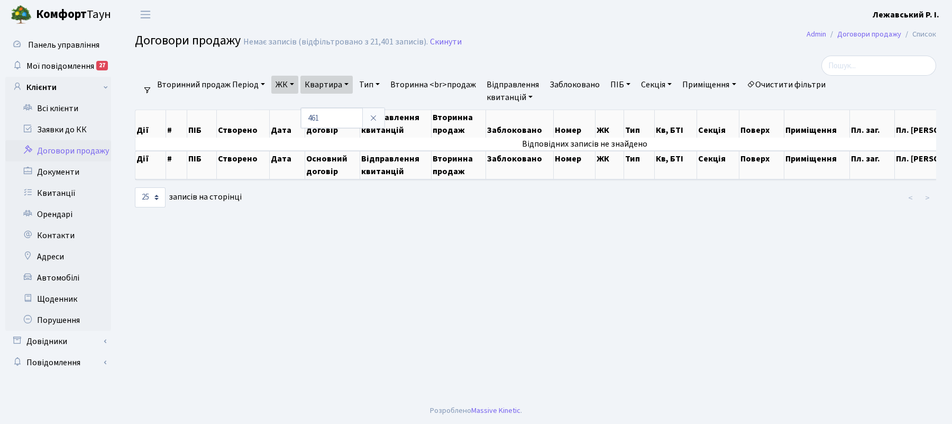
click at [440, 238] on main "Admin Договори продажу Список Договори продажу Немає записів (відфільтровано з …" at bounding box center [535, 213] width 833 height 368
click at [31, 344] on link "Довідники" at bounding box center [58, 341] width 106 height 21
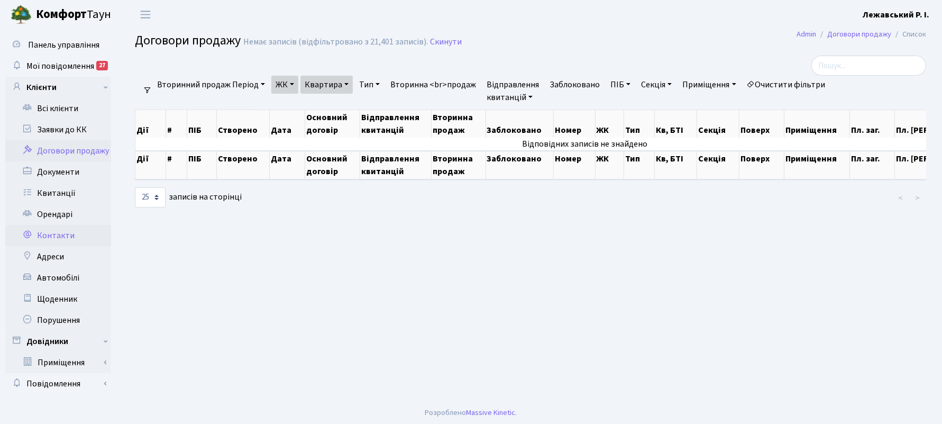
click at [64, 239] on link "Контакти" at bounding box center [58, 235] width 106 height 21
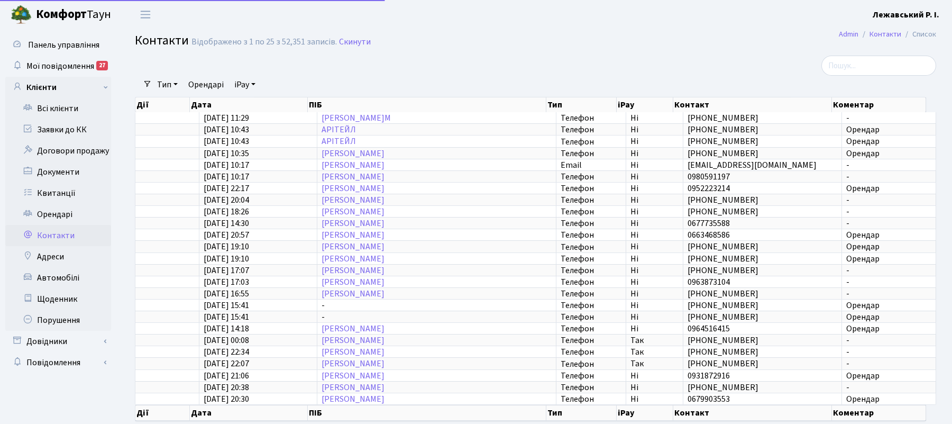
select select "25"
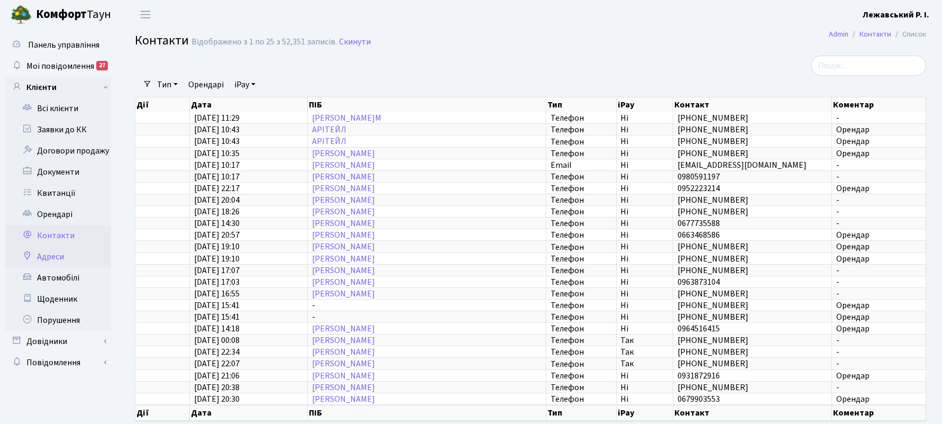
click at [64, 257] on link "Адреси" at bounding box center [58, 256] width 106 height 21
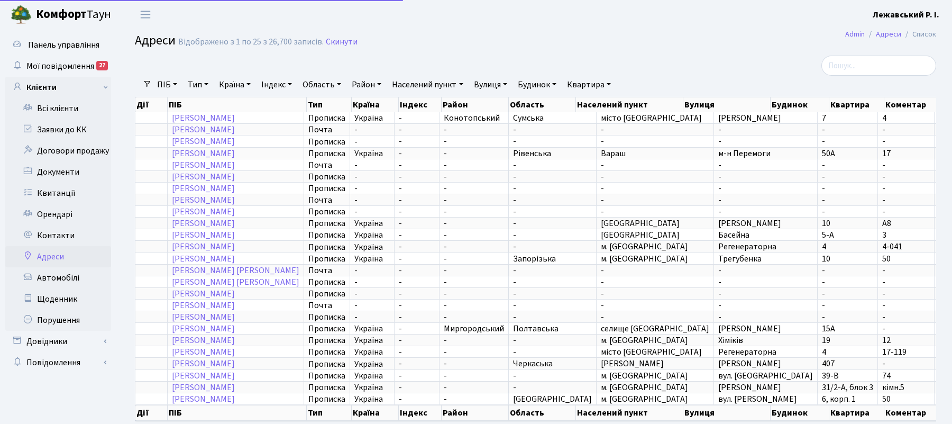
select select "25"
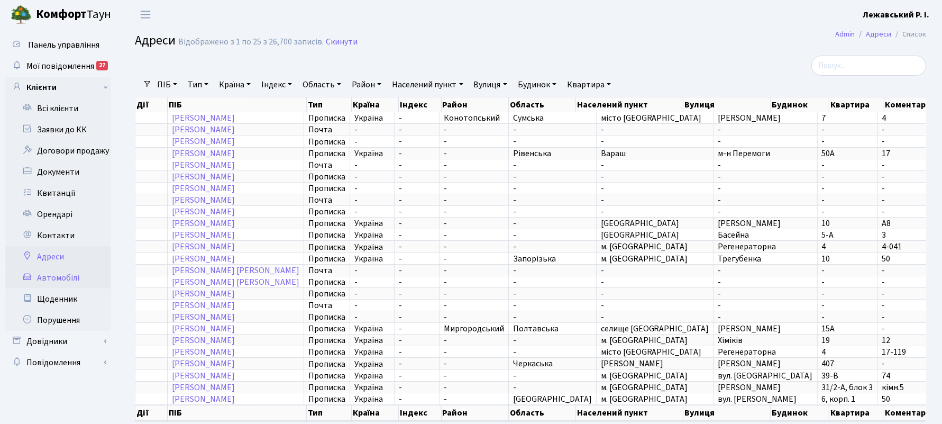
click at [64, 278] on link "Автомобілі" at bounding box center [58, 277] width 106 height 21
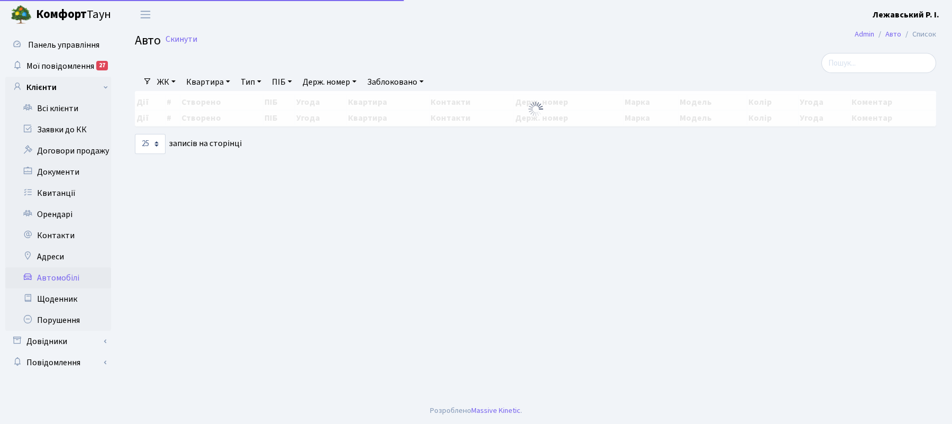
select select "25"
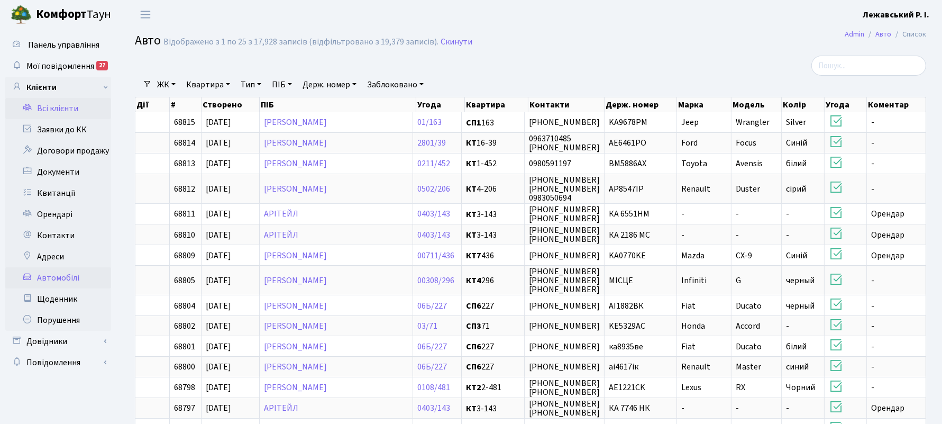
click at [63, 106] on link "Всі клієнти" at bounding box center [58, 108] width 106 height 21
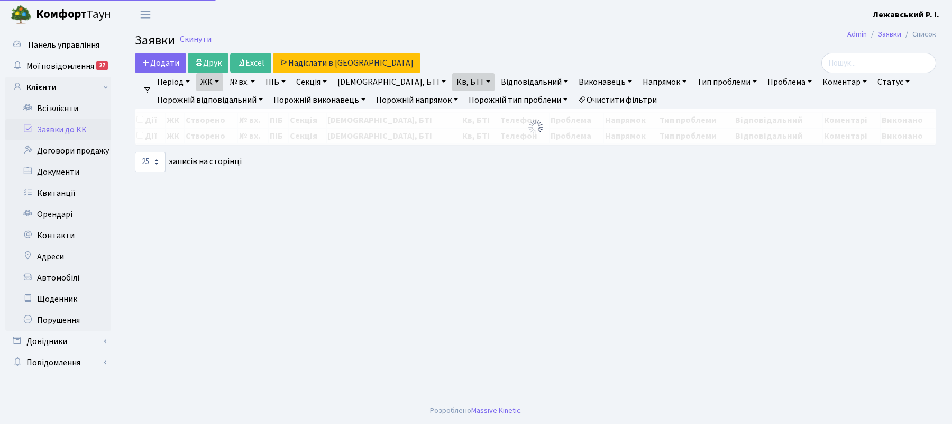
select select "25"
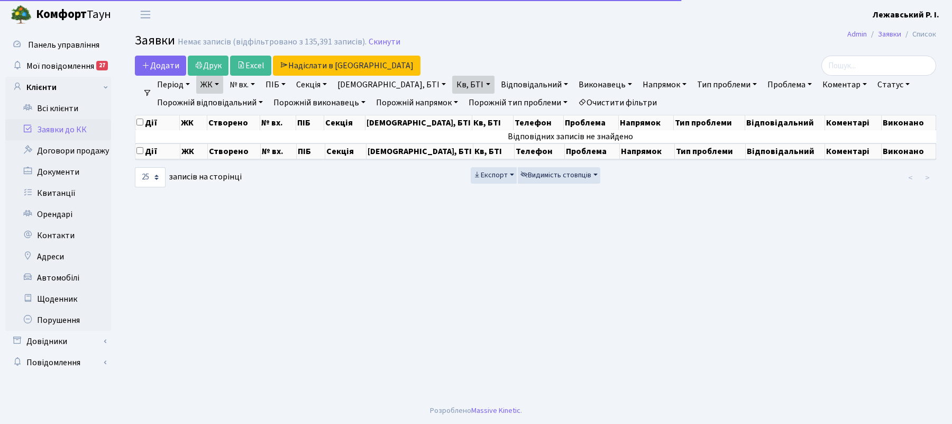
click at [25, 126] on icon at bounding box center [27, 128] width 11 height 10
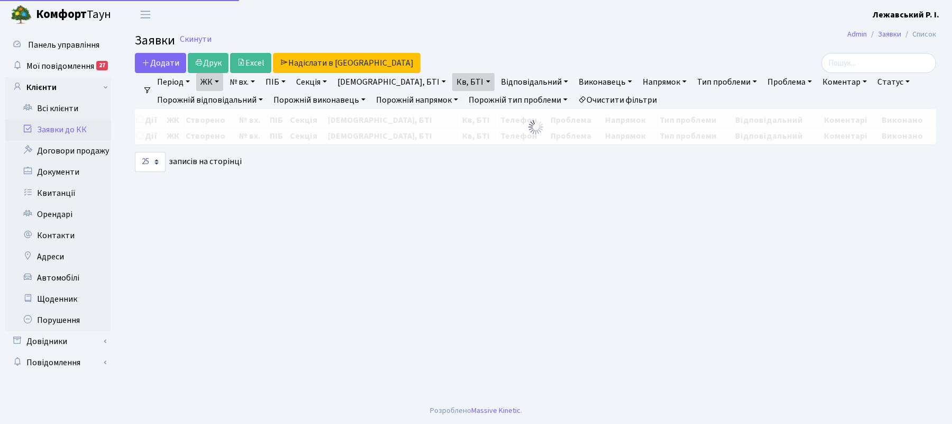
select select "25"
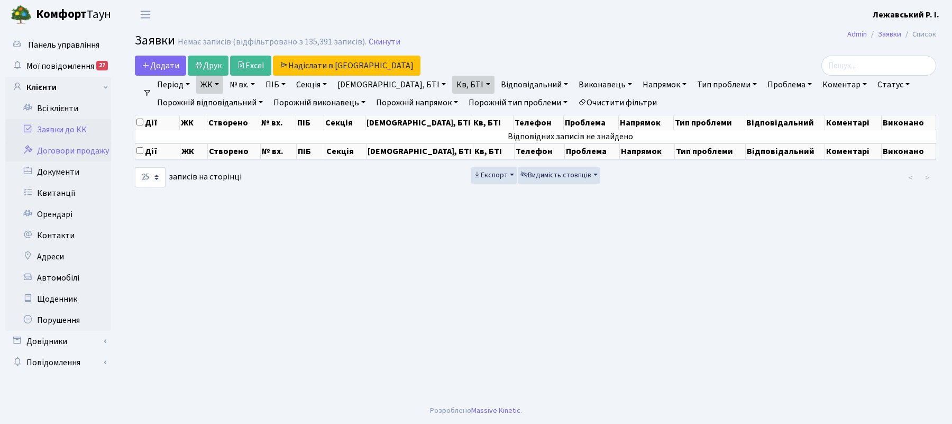
click at [42, 151] on link "Договори продажу" at bounding box center [58, 150] width 106 height 21
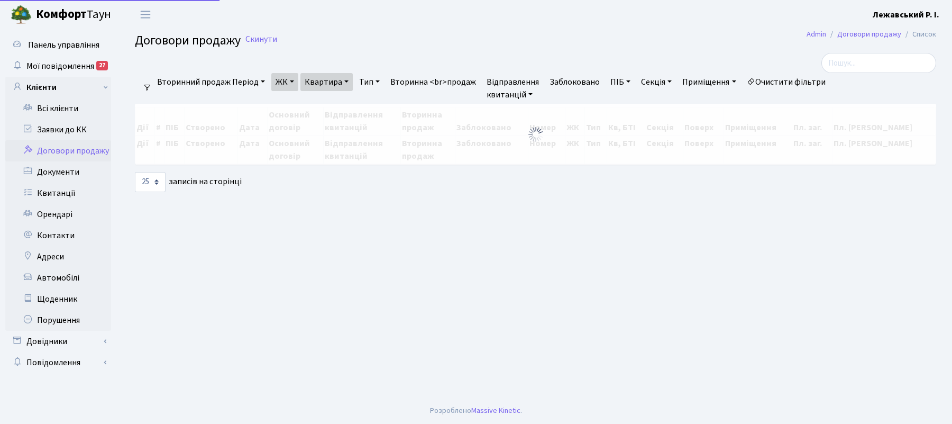
select select "25"
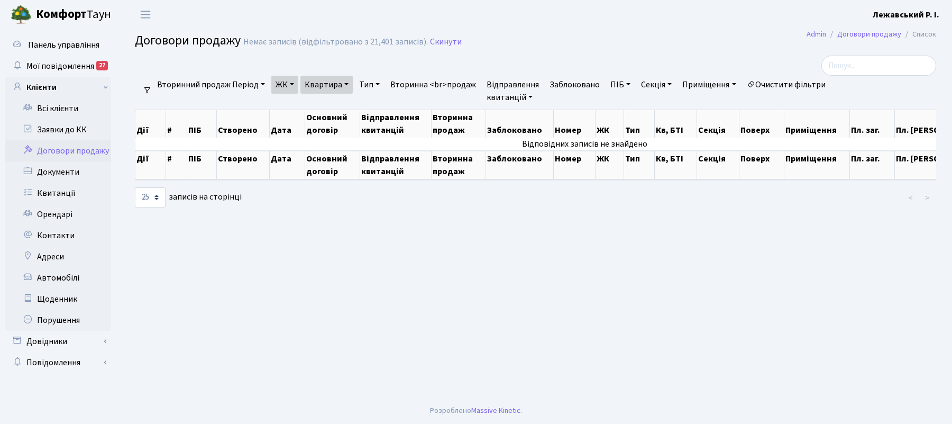
click at [278, 88] on link "ЖК" at bounding box center [284, 85] width 27 height 18
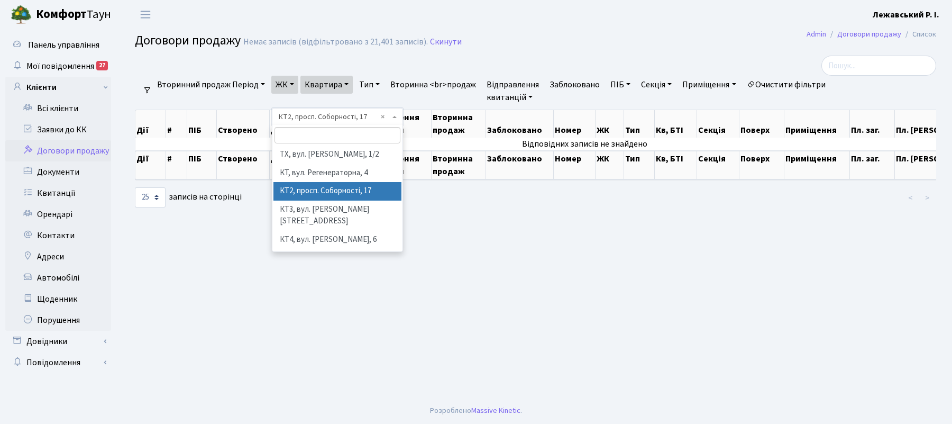
click at [318, 85] on link "Квартира" at bounding box center [326, 85] width 52 height 18
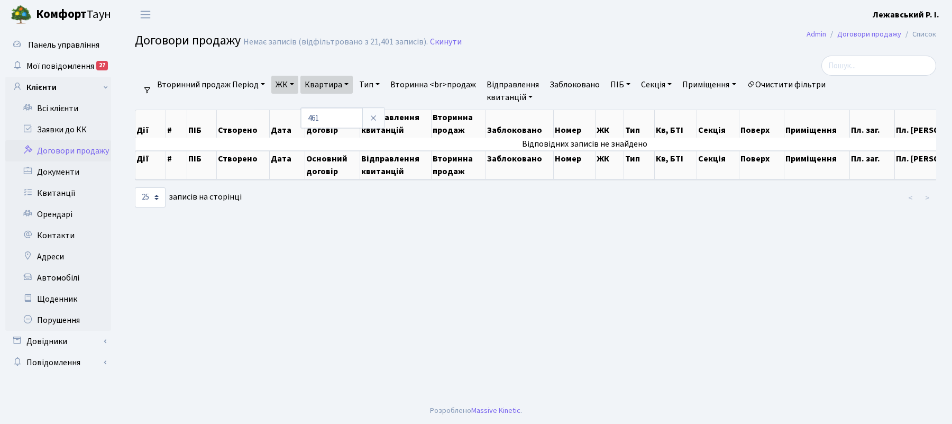
click at [363, 207] on div "10 25 50 100 250 500 1,000 записів на сторінці" at bounding box center [263, 197] width 257 height 20
click at [65, 172] on link "Документи" at bounding box center [58, 171] width 106 height 21
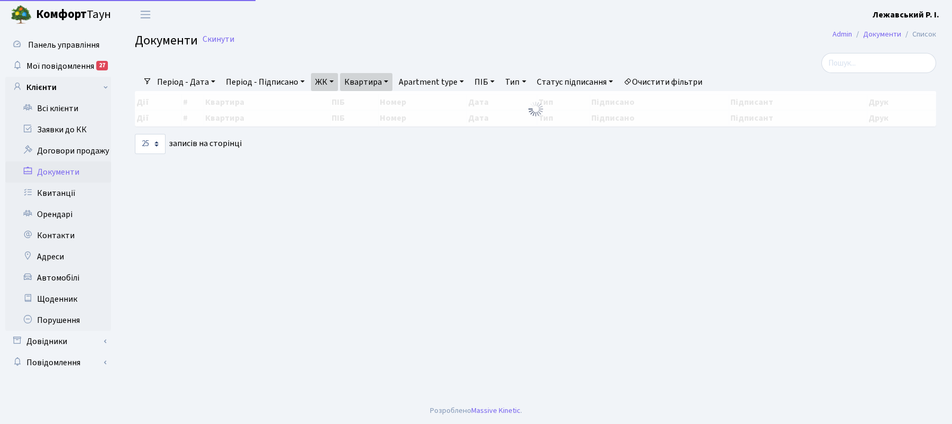
select select "25"
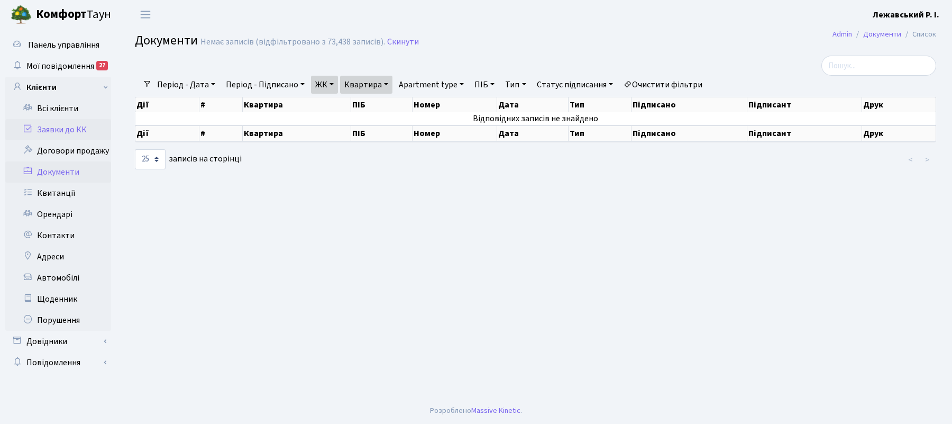
click at [50, 126] on link "Заявки до КК" at bounding box center [58, 129] width 106 height 21
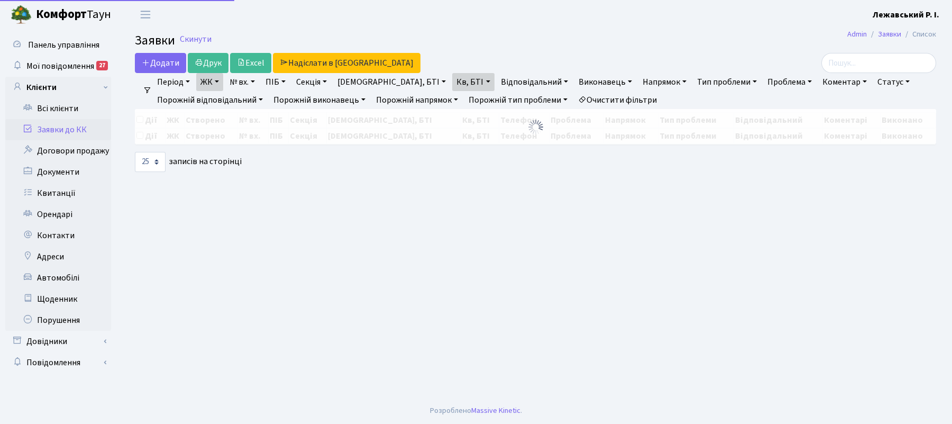
select select "25"
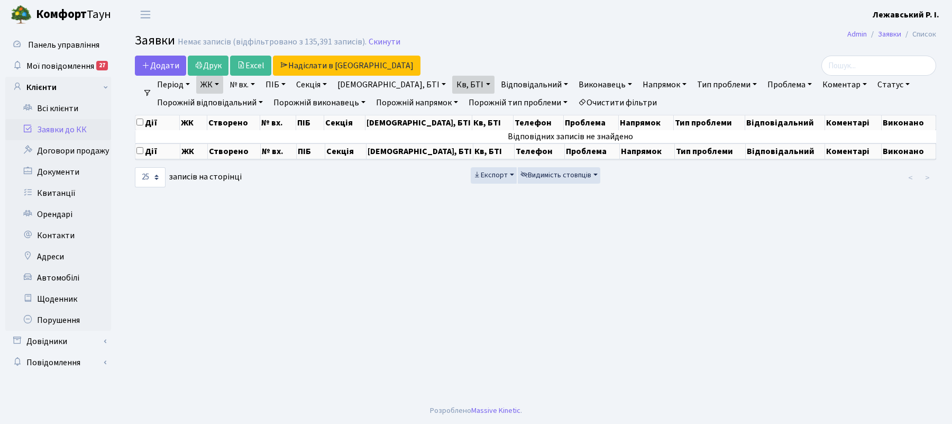
click at [223, 85] on link "ЖК" at bounding box center [209, 85] width 27 height 18
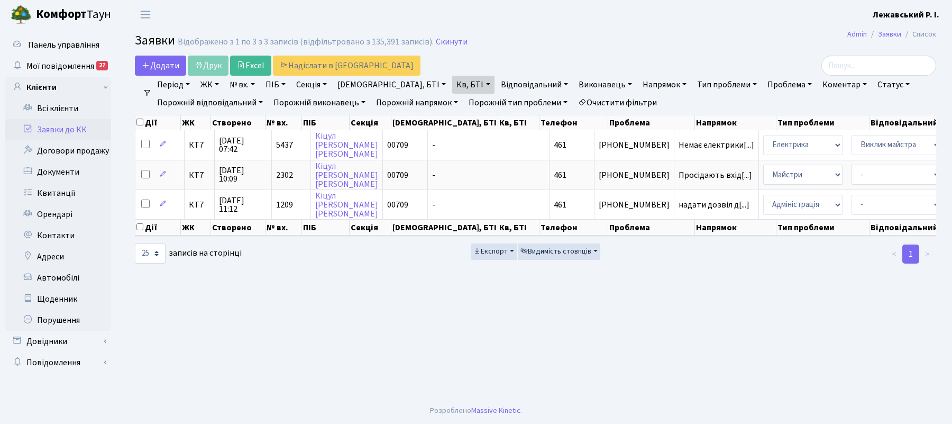
click at [452, 84] on link "Кв, БТІ" at bounding box center [473, 85] width 42 height 18
click at [521, 107] on icon at bounding box center [525, 105] width 8 height 8
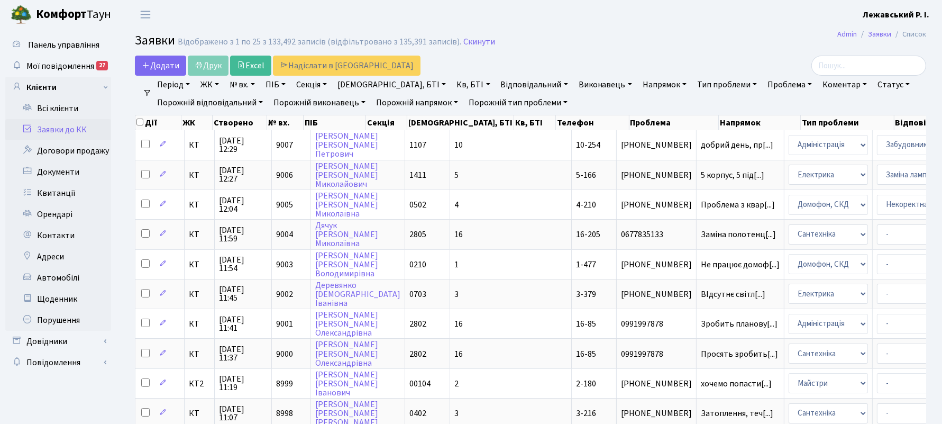
click at [220, 84] on link "ЖК" at bounding box center [209, 85] width 27 height 18
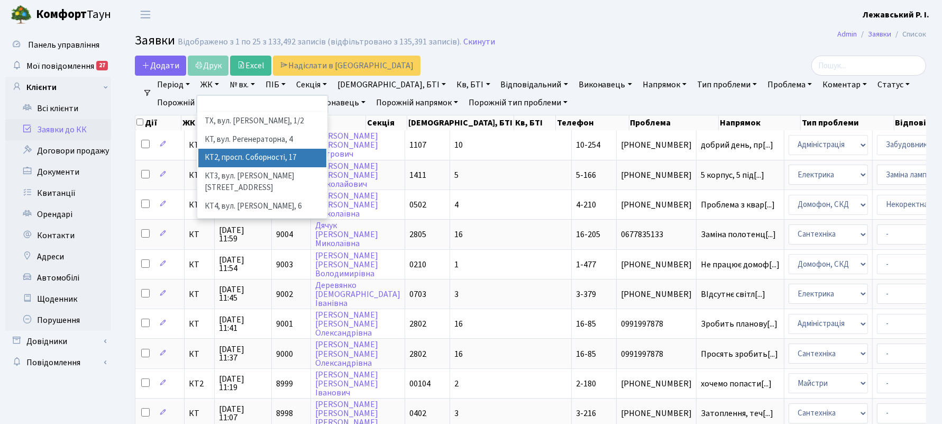
click at [262, 149] on li "КТ2, просп. Соборності, 17" at bounding box center [262, 158] width 129 height 19
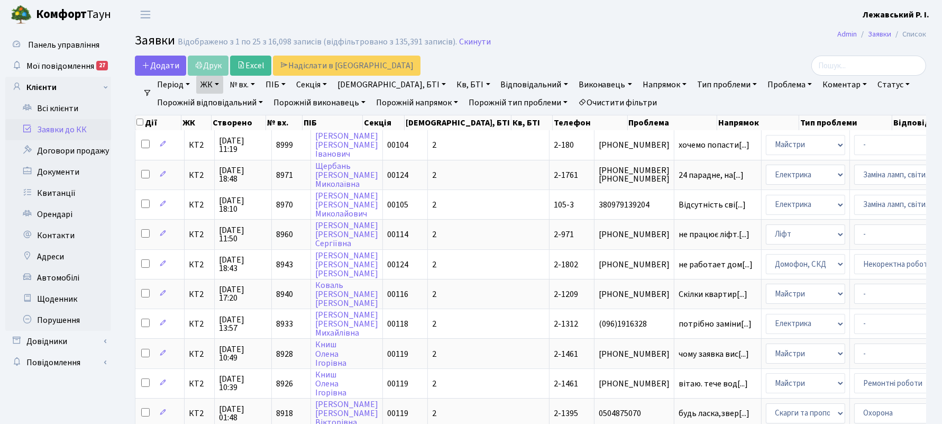
click at [452, 81] on link "Кв, БТІ" at bounding box center [473, 85] width 42 height 18
click at [453, 103] on input "text" at bounding box center [484, 105] width 62 height 20
type input "461"
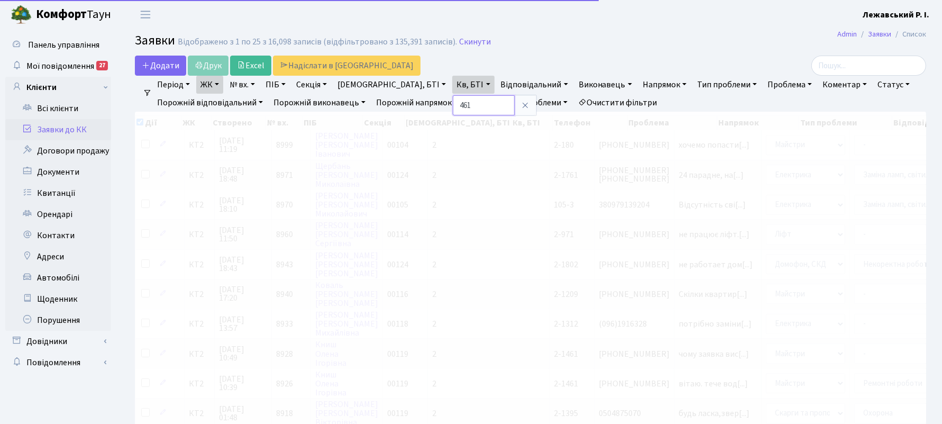
checkbox input "true"
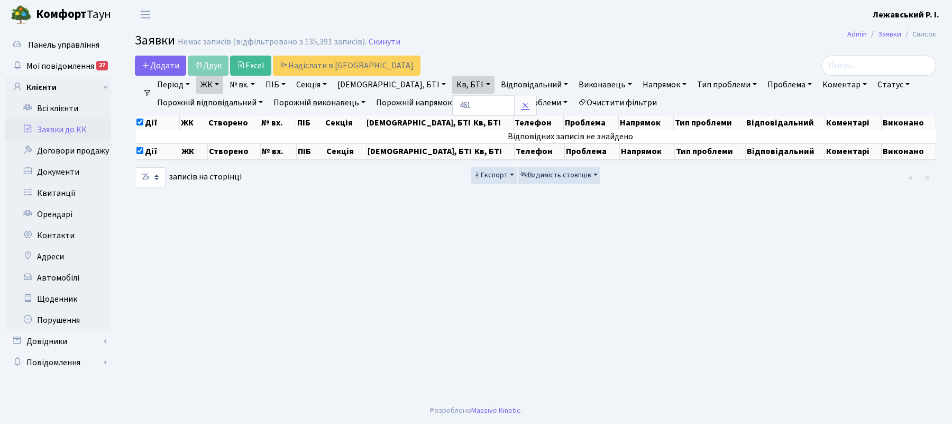
click at [521, 104] on icon at bounding box center [525, 105] width 8 height 8
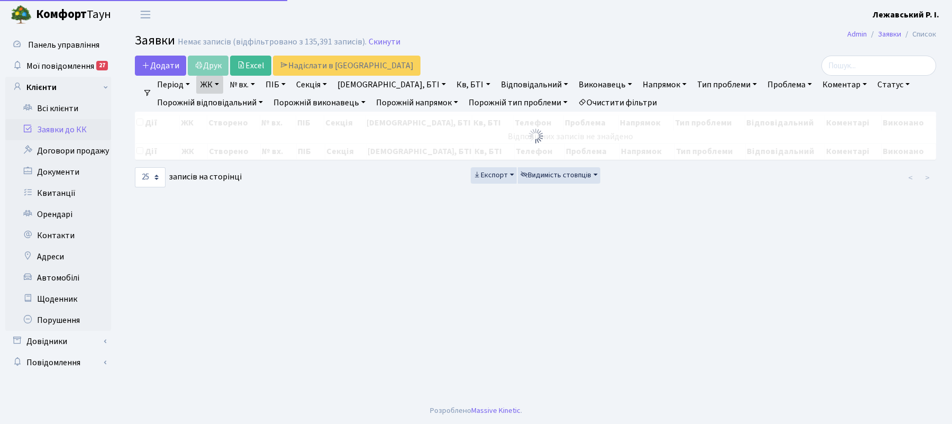
checkbox input "false"
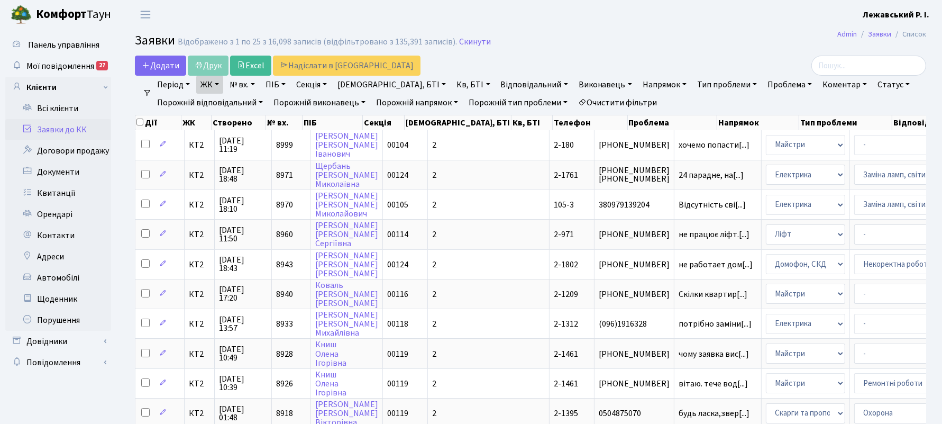
click at [212, 85] on link "ЖК" at bounding box center [209, 85] width 27 height 18
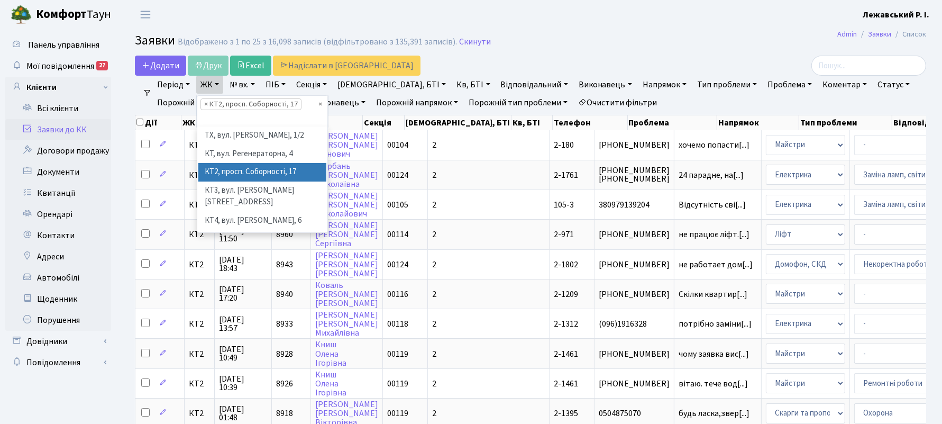
click at [317, 103] on ul "× × КТ2, просп. Соборності, 17" at bounding box center [262, 111] width 130 height 31
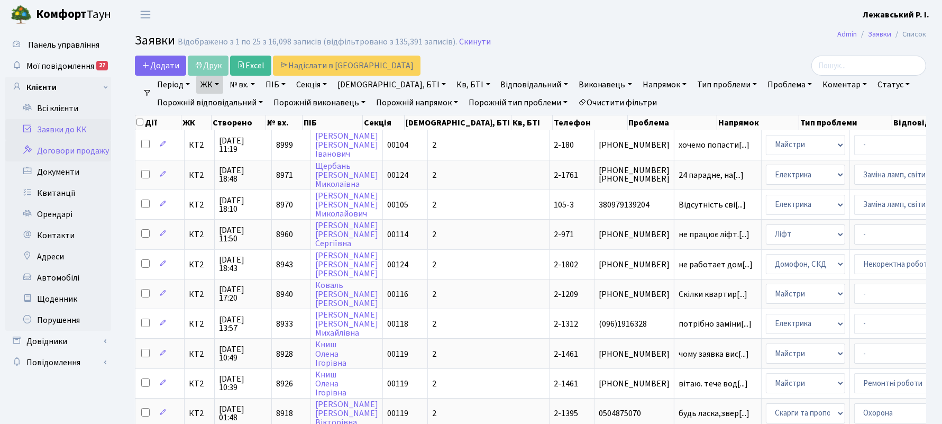
click at [64, 153] on link "Договори продажу" at bounding box center [58, 150] width 106 height 21
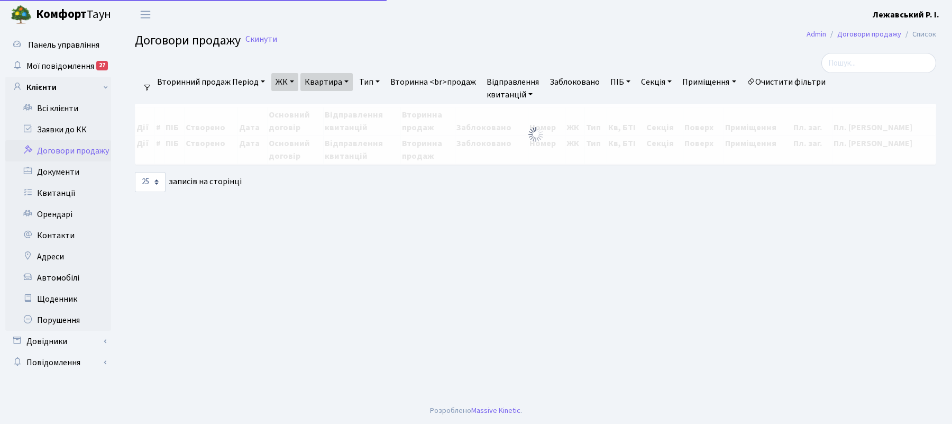
select select "25"
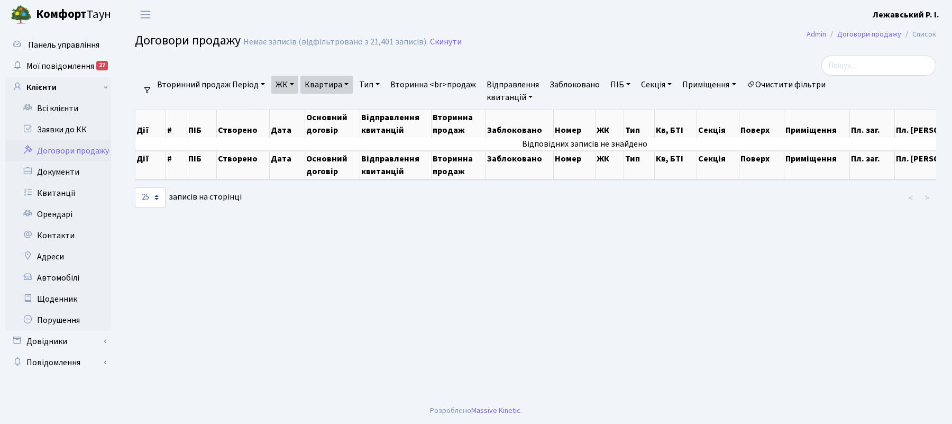
click at [283, 83] on link "ЖК" at bounding box center [284, 85] width 27 height 18
click at [328, 83] on link "Квартира" at bounding box center [326, 85] width 52 height 18
click at [418, 65] on div at bounding box center [399, 66] width 545 height 20
click at [75, 163] on link "Документи" at bounding box center [58, 171] width 106 height 21
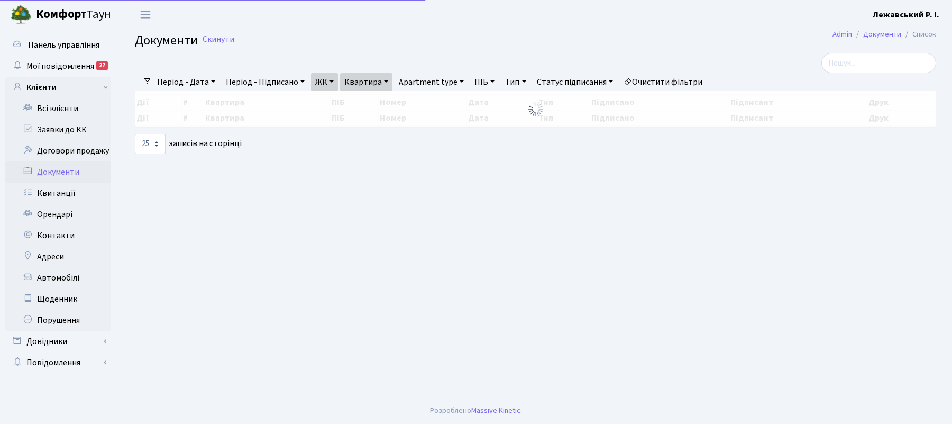
select select "25"
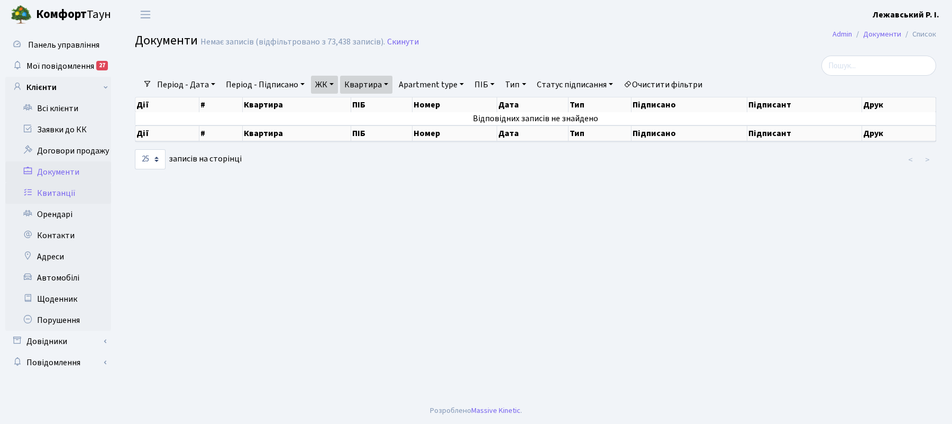
click at [69, 190] on link "Квитанції" at bounding box center [58, 192] width 106 height 21
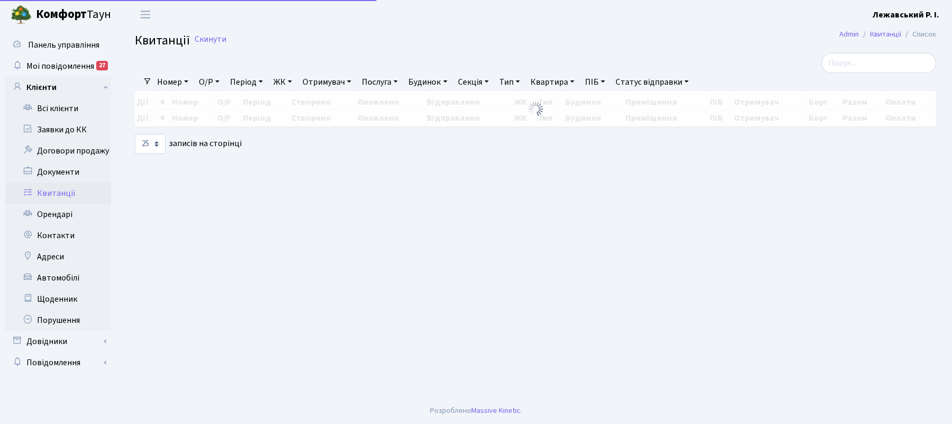
select select "25"
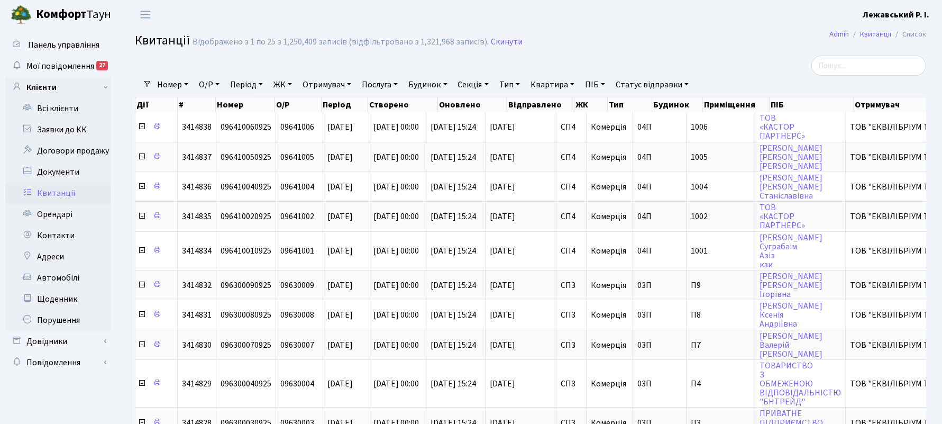
click at [296, 87] on link "ЖК" at bounding box center [282, 85] width 27 height 18
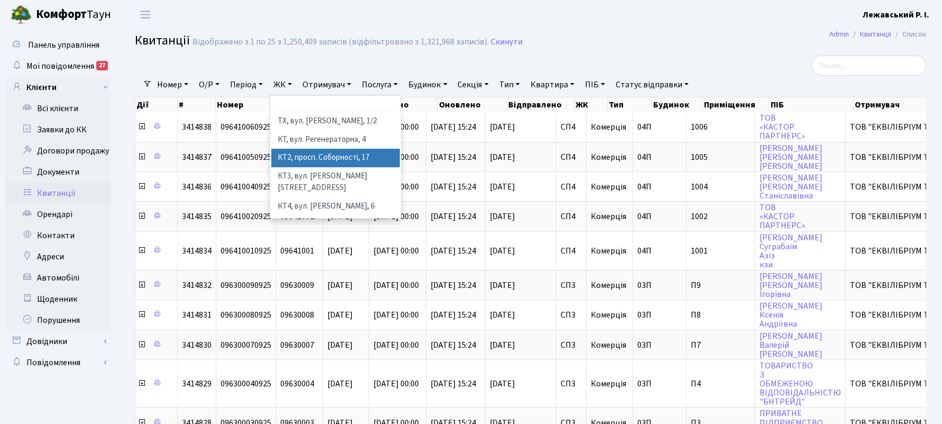
click at [309, 152] on li "КТ2, просп. Соборності, 17" at bounding box center [335, 158] width 129 height 19
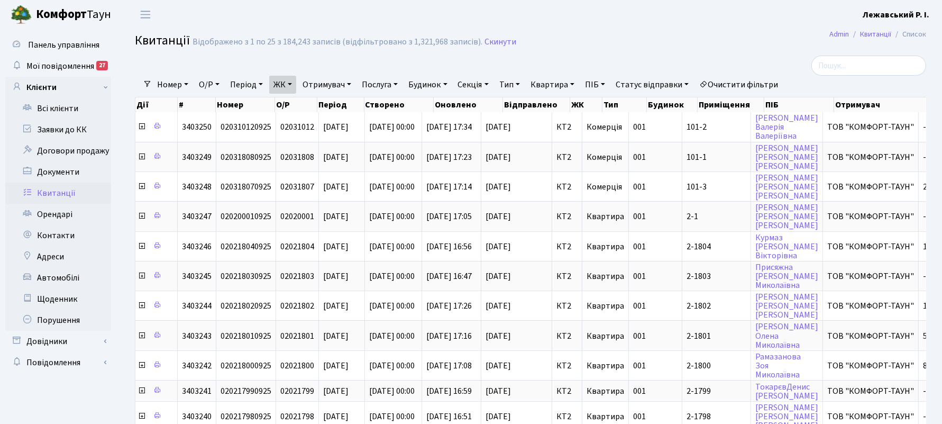
click at [574, 88] on link "Квартира" at bounding box center [552, 85] width 52 height 18
click at [570, 106] on input "text" at bounding box center [558, 105] width 62 height 20
type input "461"
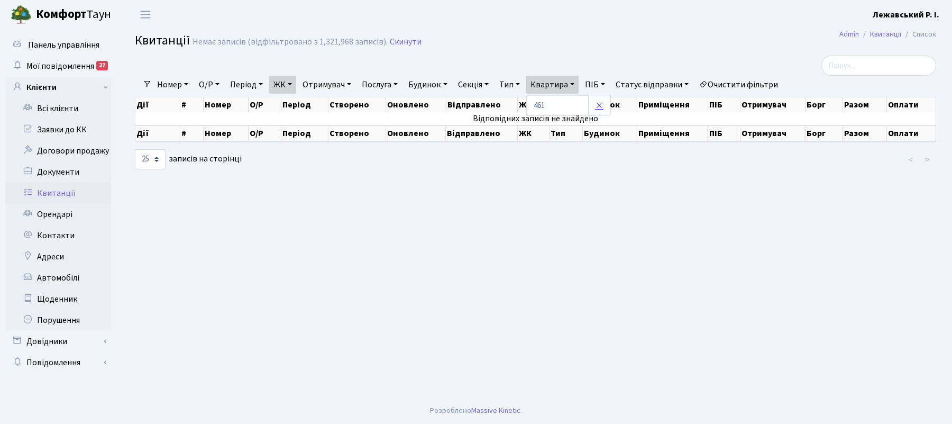
click at [604, 106] on icon at bounding box center [599, 105] width 8 height 8
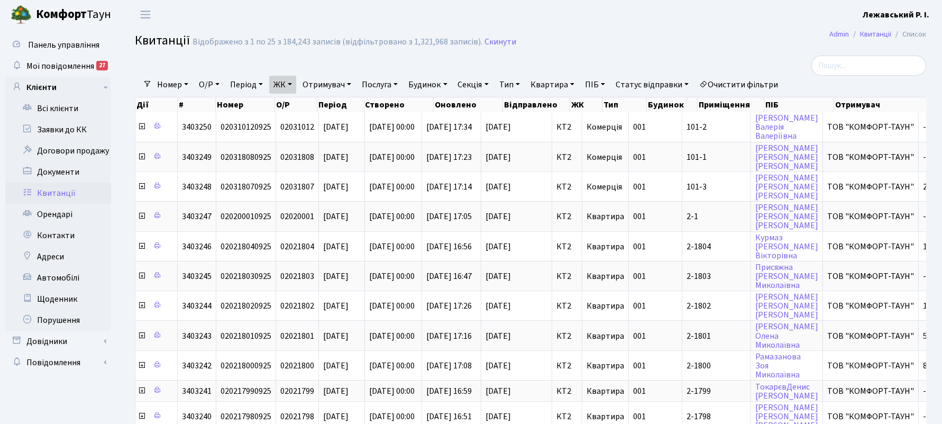
click at [293, 84] on link "ЖК" at bounding box center [282, 85] width 27 height 18
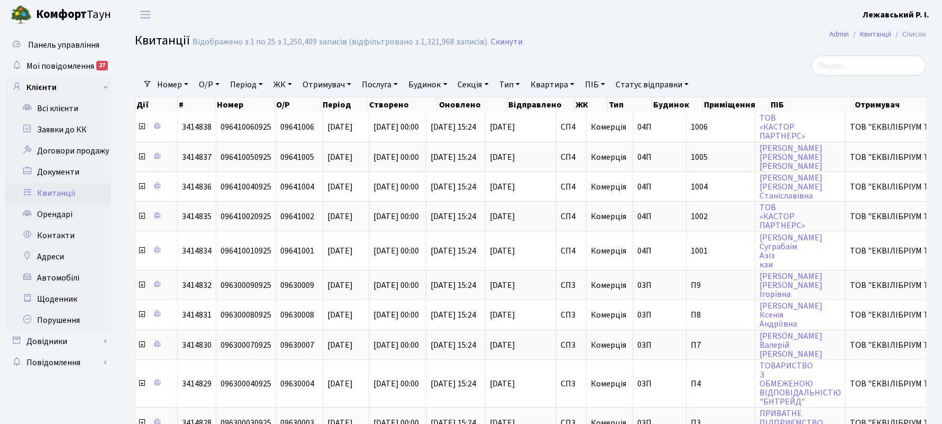
click at [400, 67] on div at bounding box center [396, 66] width 538 height 20
click at [47, 123] on link "Заявки до КК" at bounding box center [58, 129] width 106 height 21
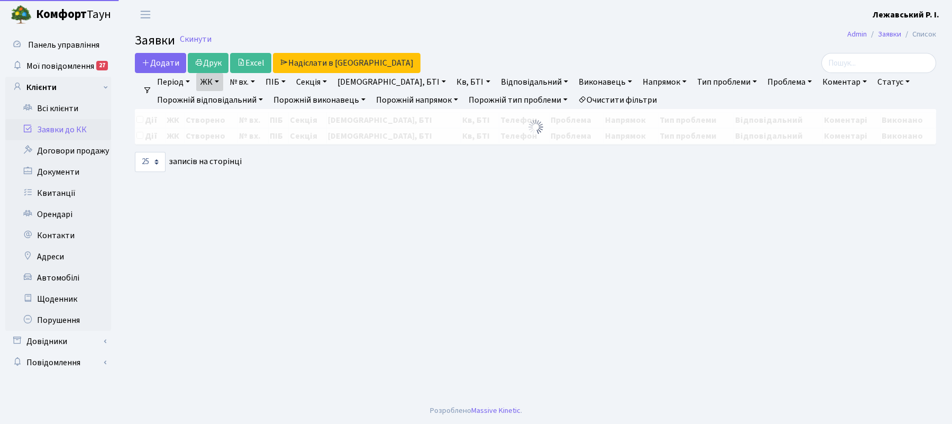
select select "25"
